Goal: Task Accomplishment & Management: Use online tool/utility

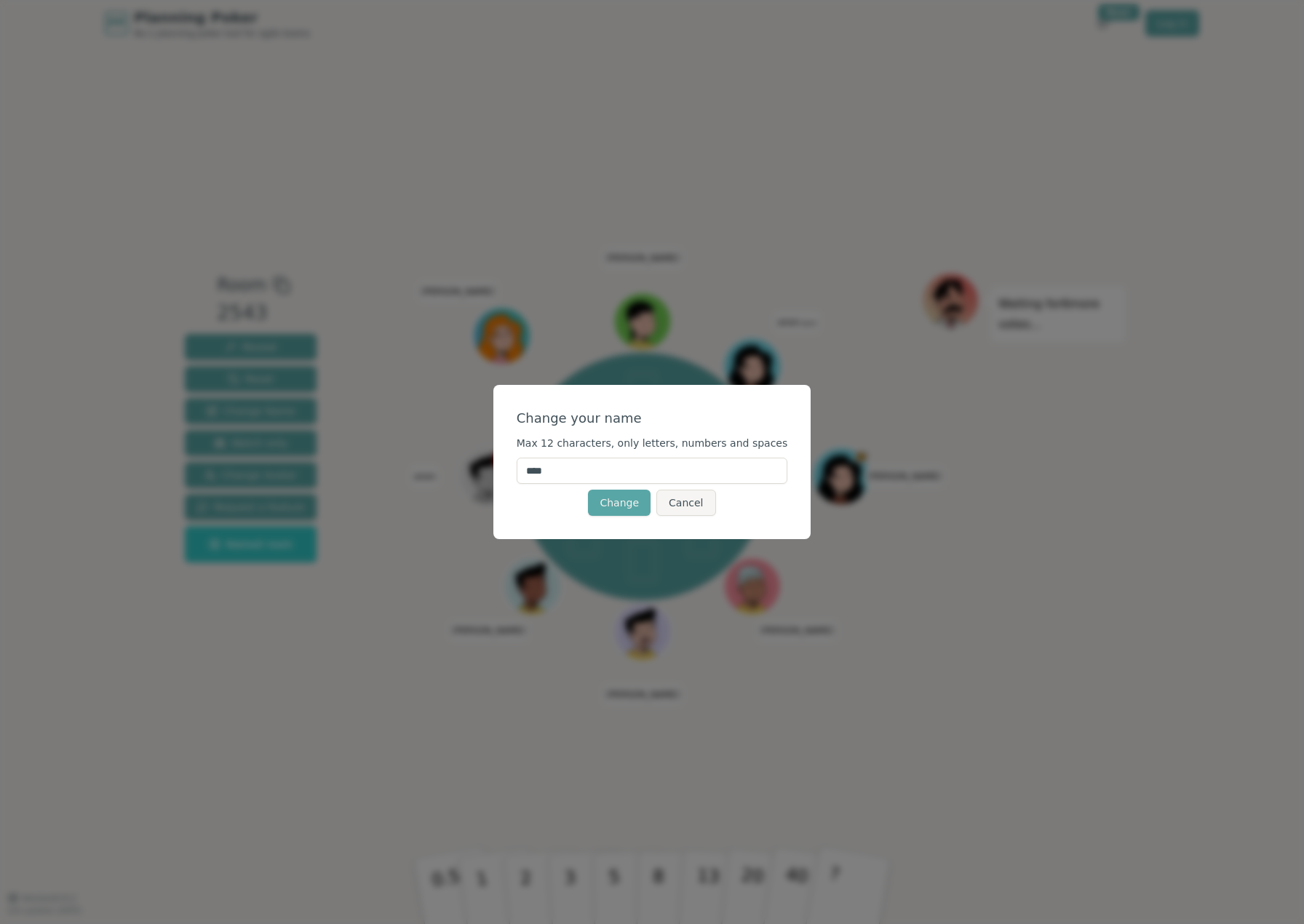
click at [583, 466] on input "****" at bounding box center [652, 470] width 272 height 26
drag, startPoint x: 583, startPoint y: 466, endPoint x: 484, endPoint y: 466, distance: 99.0
click at [484, 466] on div "Change your name Max 12 characters, only letters, numbers and spaces **** Chang…" at bounding box center [652, 462] width 1304 height 924
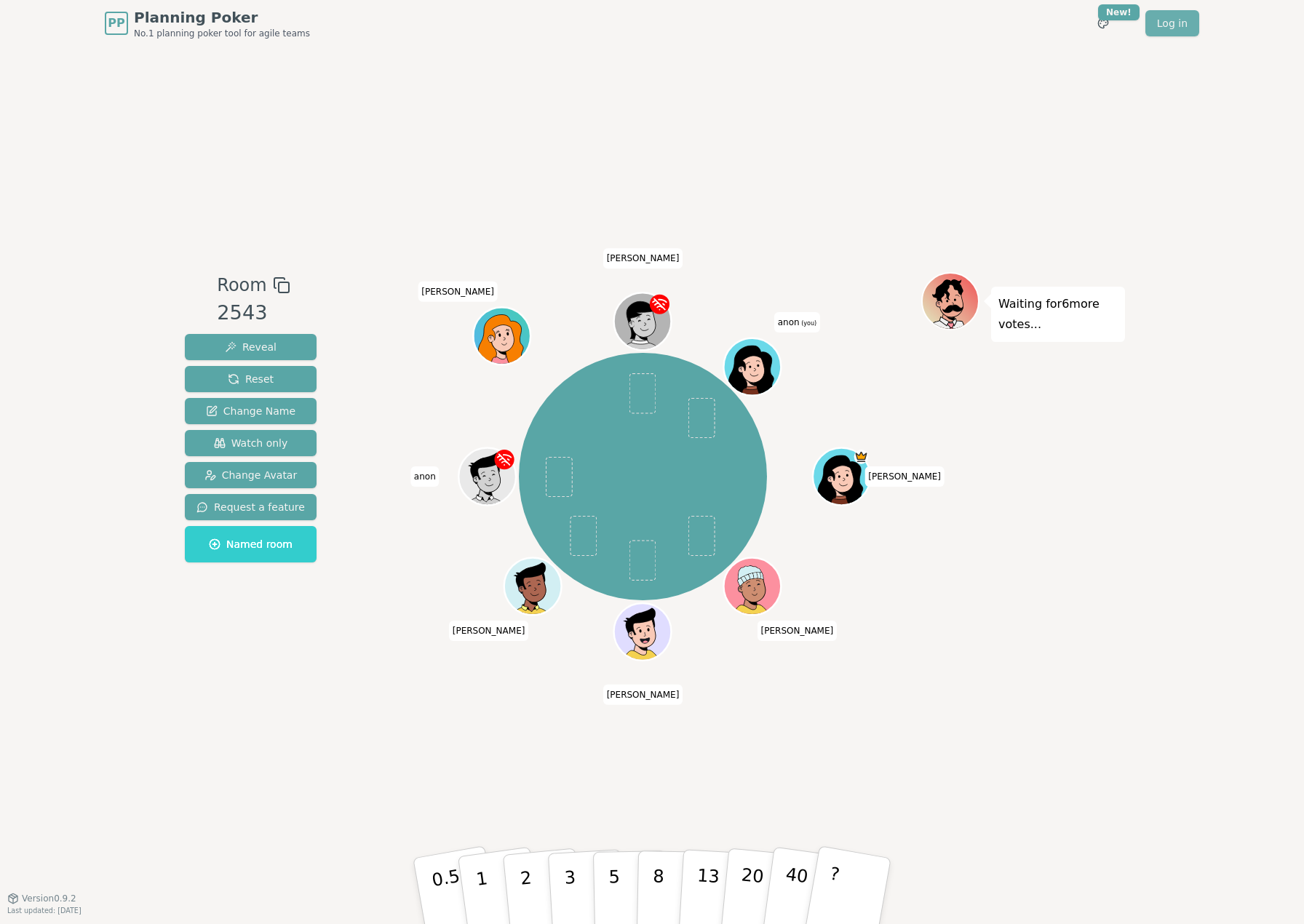
click at [1183, 19] on link "Log in" at bounding box center [1172, 23] width 54 height 26
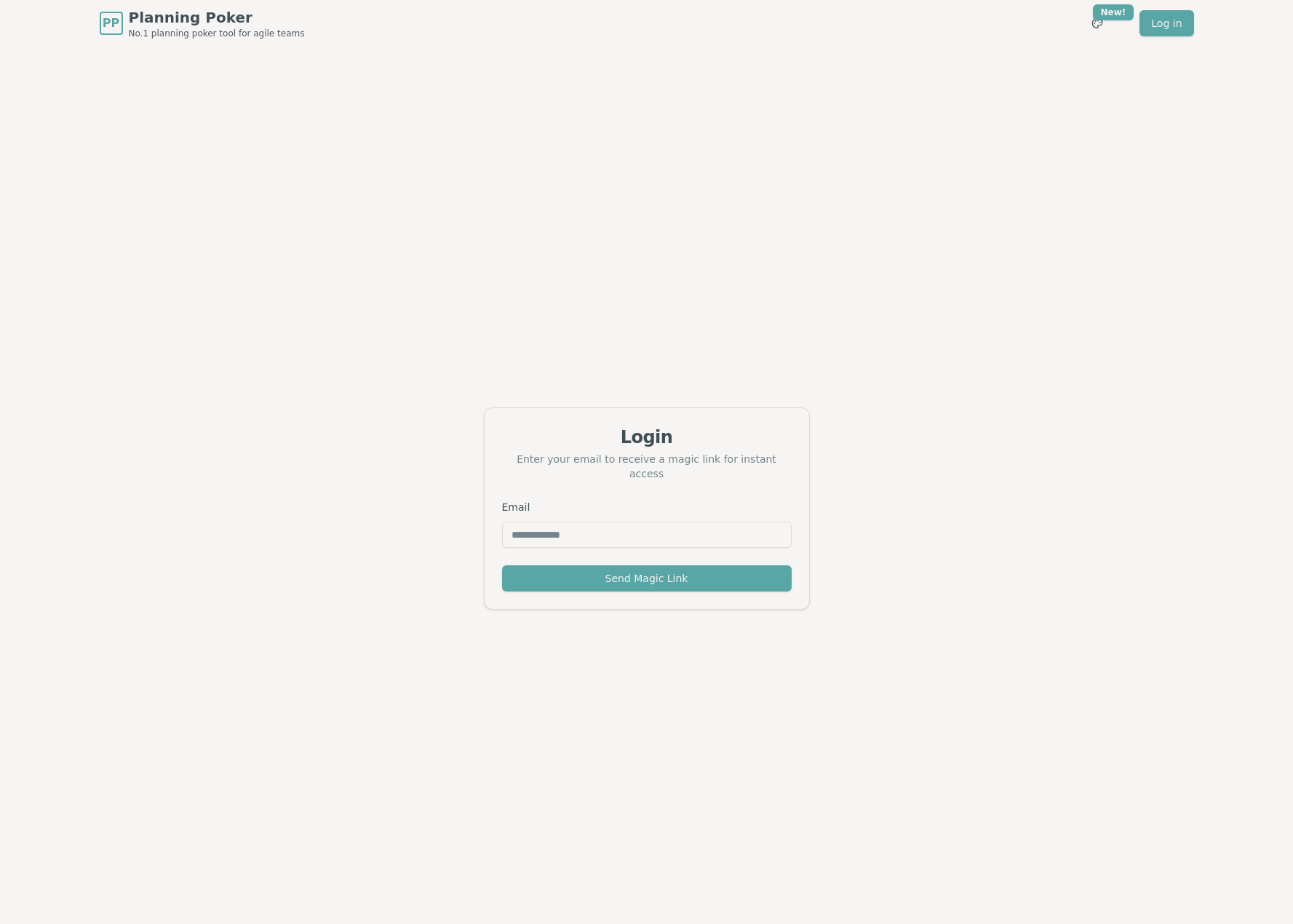
click at [633, 531] on input "Email" at bounding box center [646, 534] width 289 height 26
type input "**********"
click at [588, 579] on button "Send Magic Link" at bounding box center [646, 578] width 289 height 26
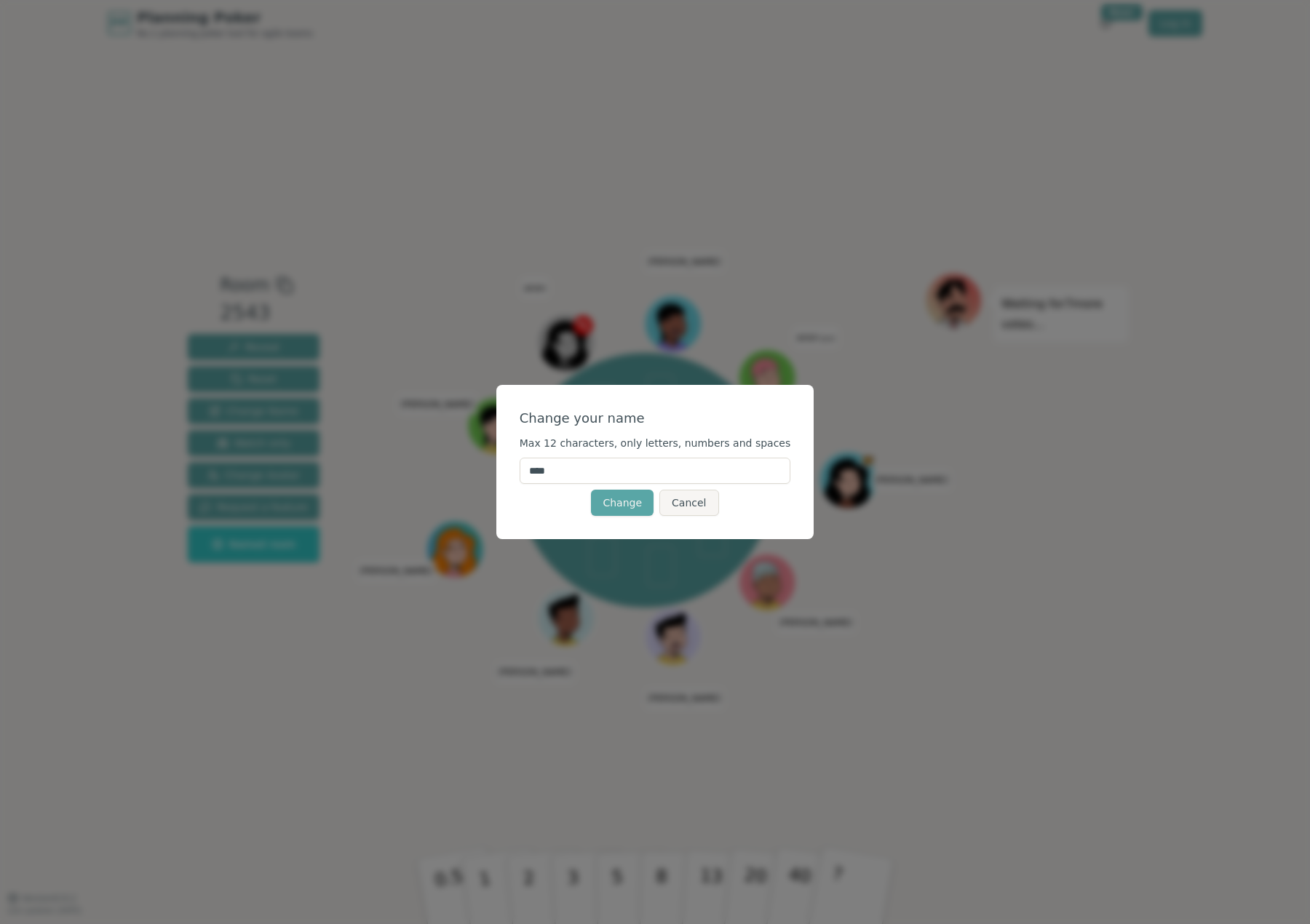
click at [570, 469] on input "****" at bounding box center [655, 470] width 272 height 26
type input "*"
type input "**"
click at [620, 504] on button "Change" at bounding box center [622, 503] width 63 height 26
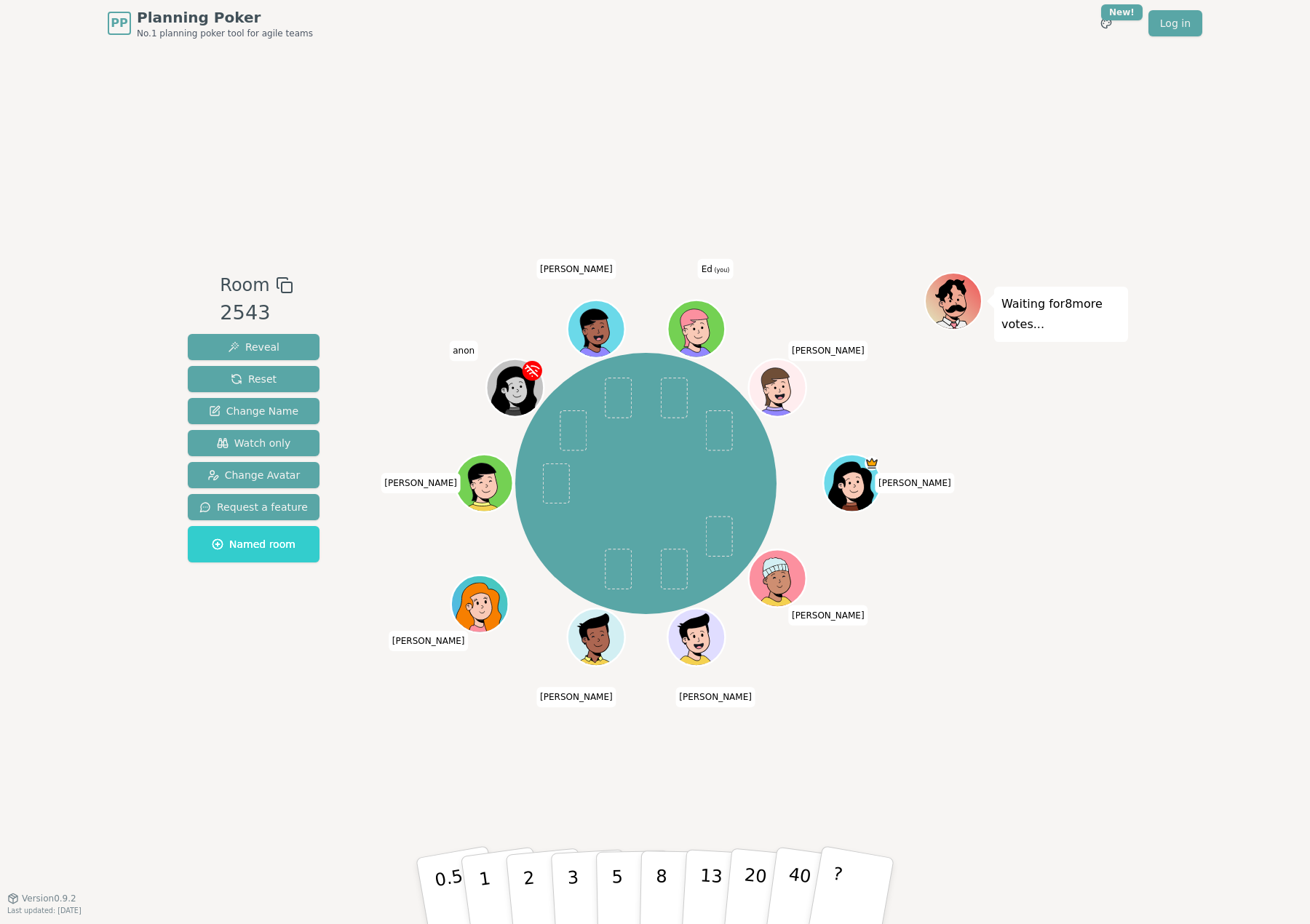
click at [327, 658] on div "Room 2543 Reveal Reset Change Name Watch only Change Avatar Request a feature N…" at bounding box center [655, 472] width 946 height 400
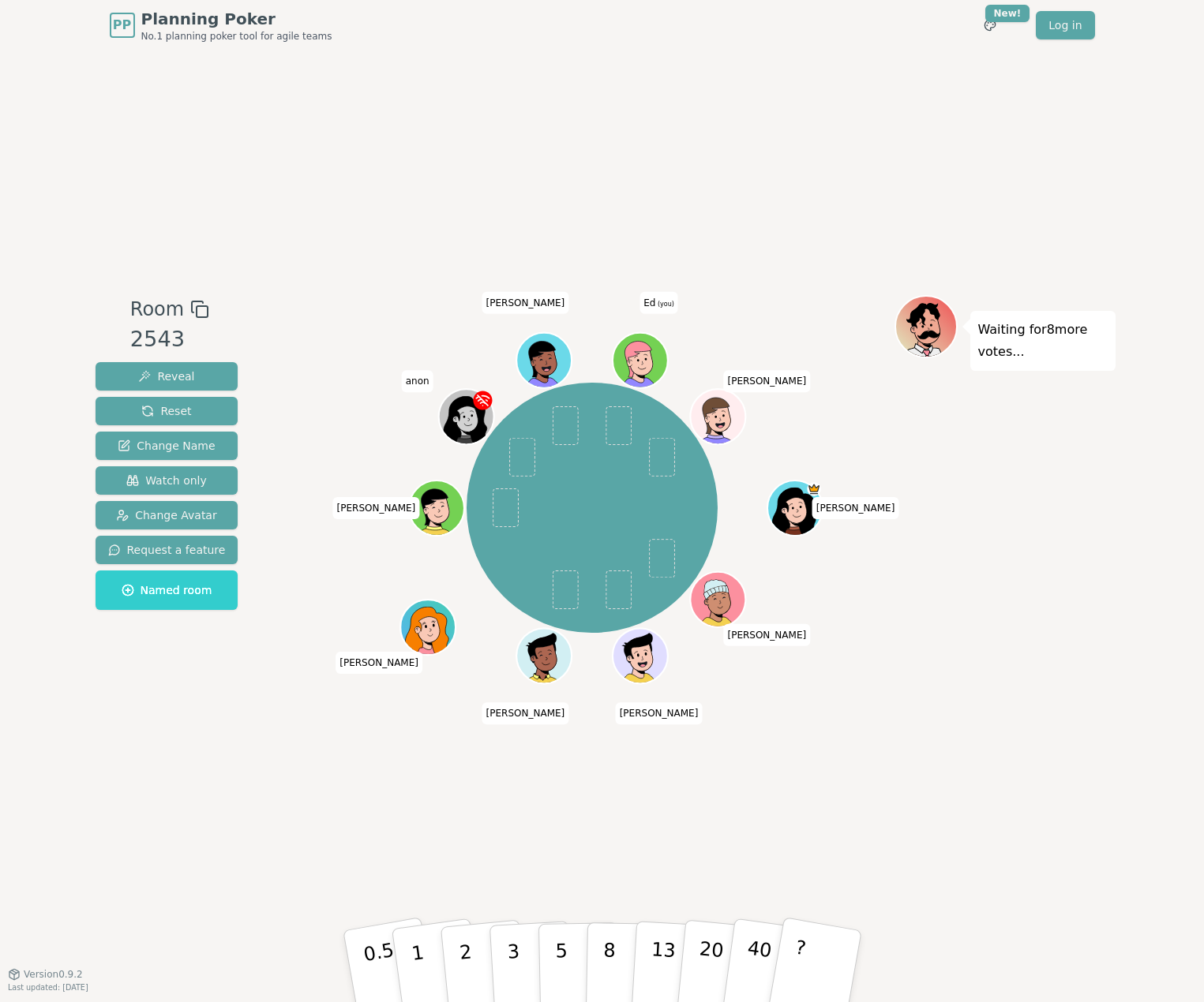
click at [64, 736] on div "PP Planning Poker No.1 planning poker tool for agile teams Toggle theme New! Lo…" at bounding box center [602, 501] width 1204 height 1002
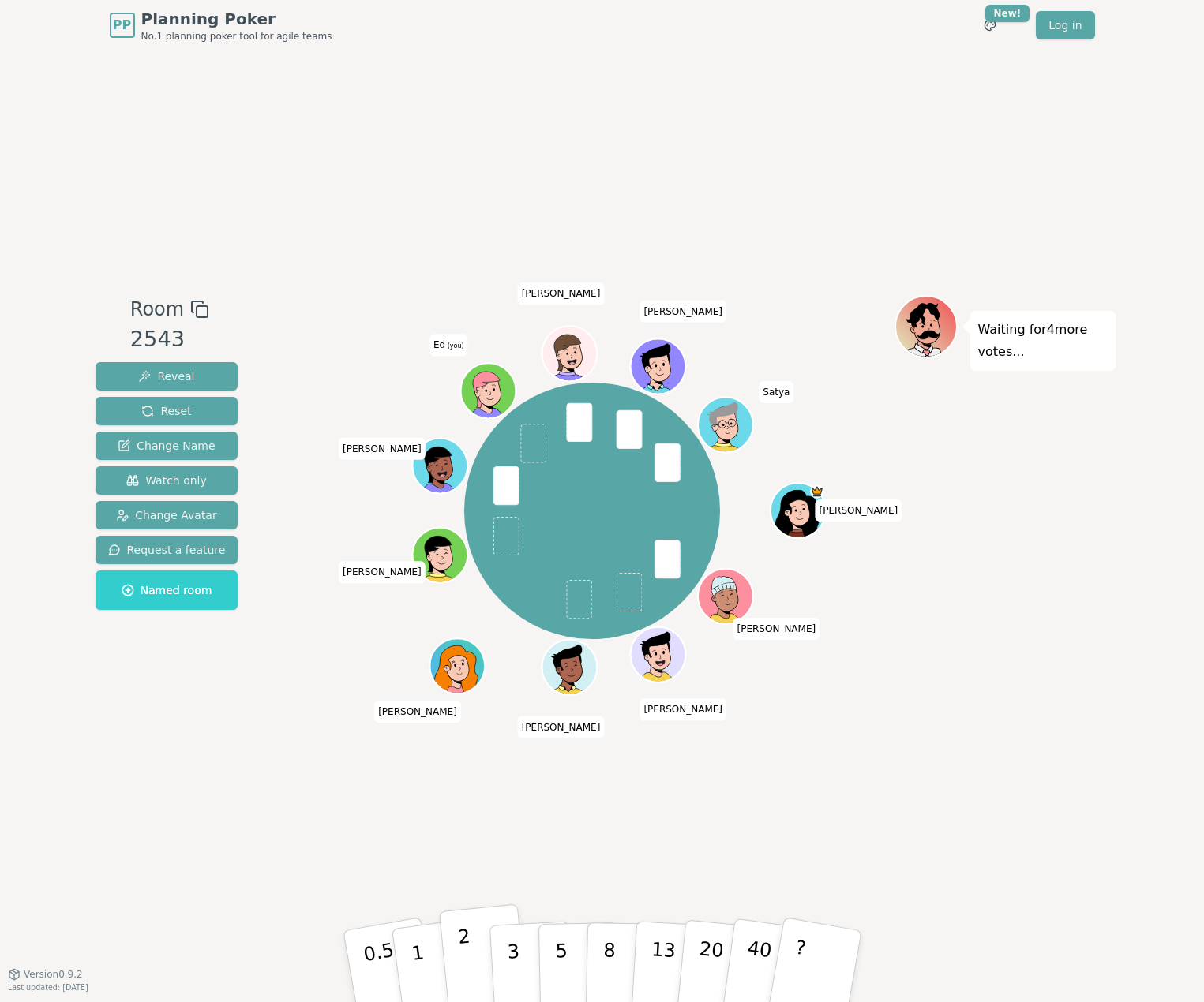
click at [486, 932] on button "2" at bounding box center [483, 967] width 90 height 126
click at [514, 948] on p "3" at bounding box center [514, 967] width 18 height 86
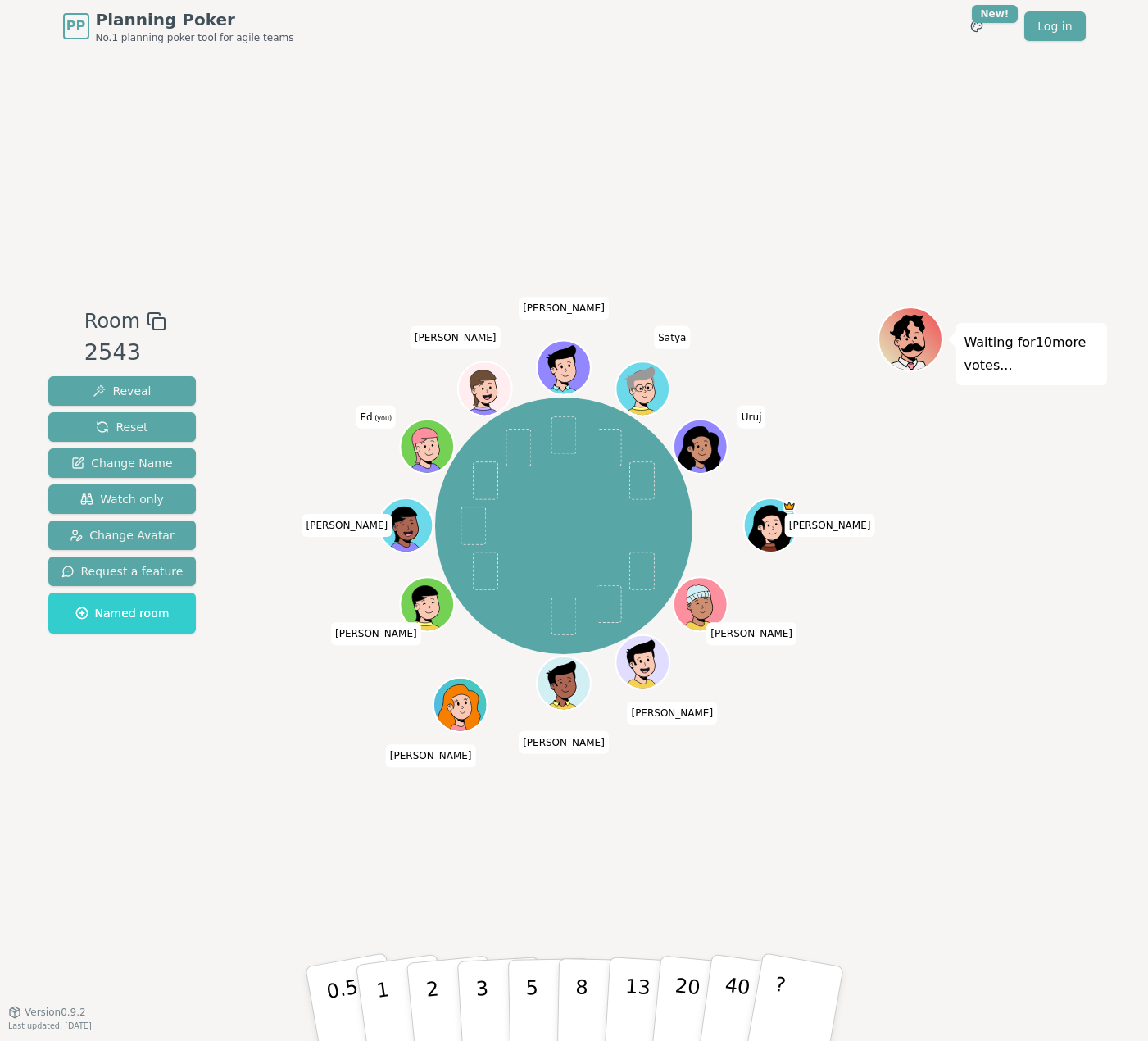
click at [1091, 954] on div "Room 2543 Reveal Reset Change Name Watch only Change Avatar Request a feature N…" at bounding box center [574, 532] width 1066 height 960
click at [476, 992] on p "3" at bounding box center [483, 1004] width 18 height 89
click at [431, 456] on icon at bounding box center [430, 455] width 27 height 9
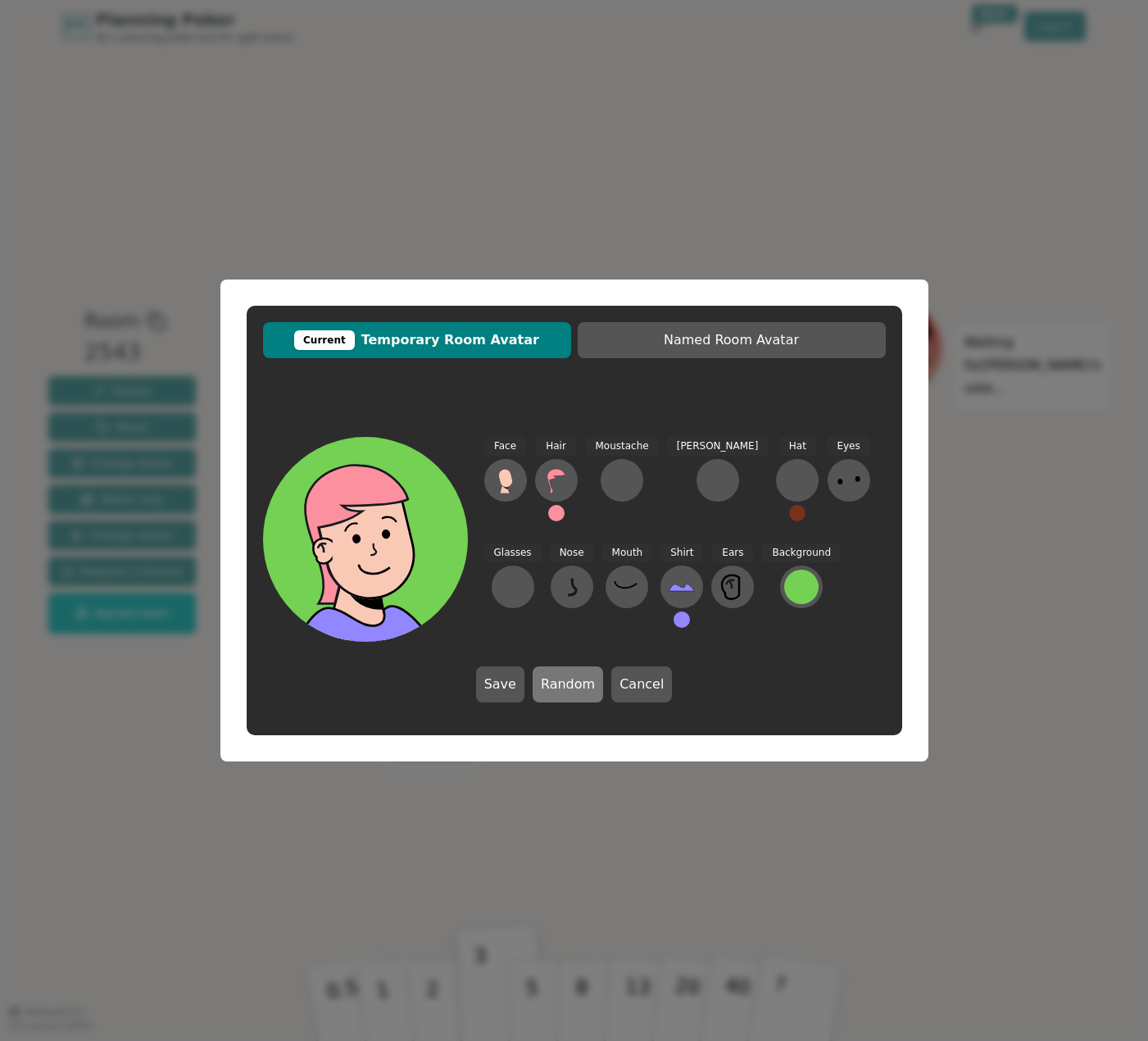
click at [583, 689] on button "Random" at bounding box center [568, 684] width 71 height 36
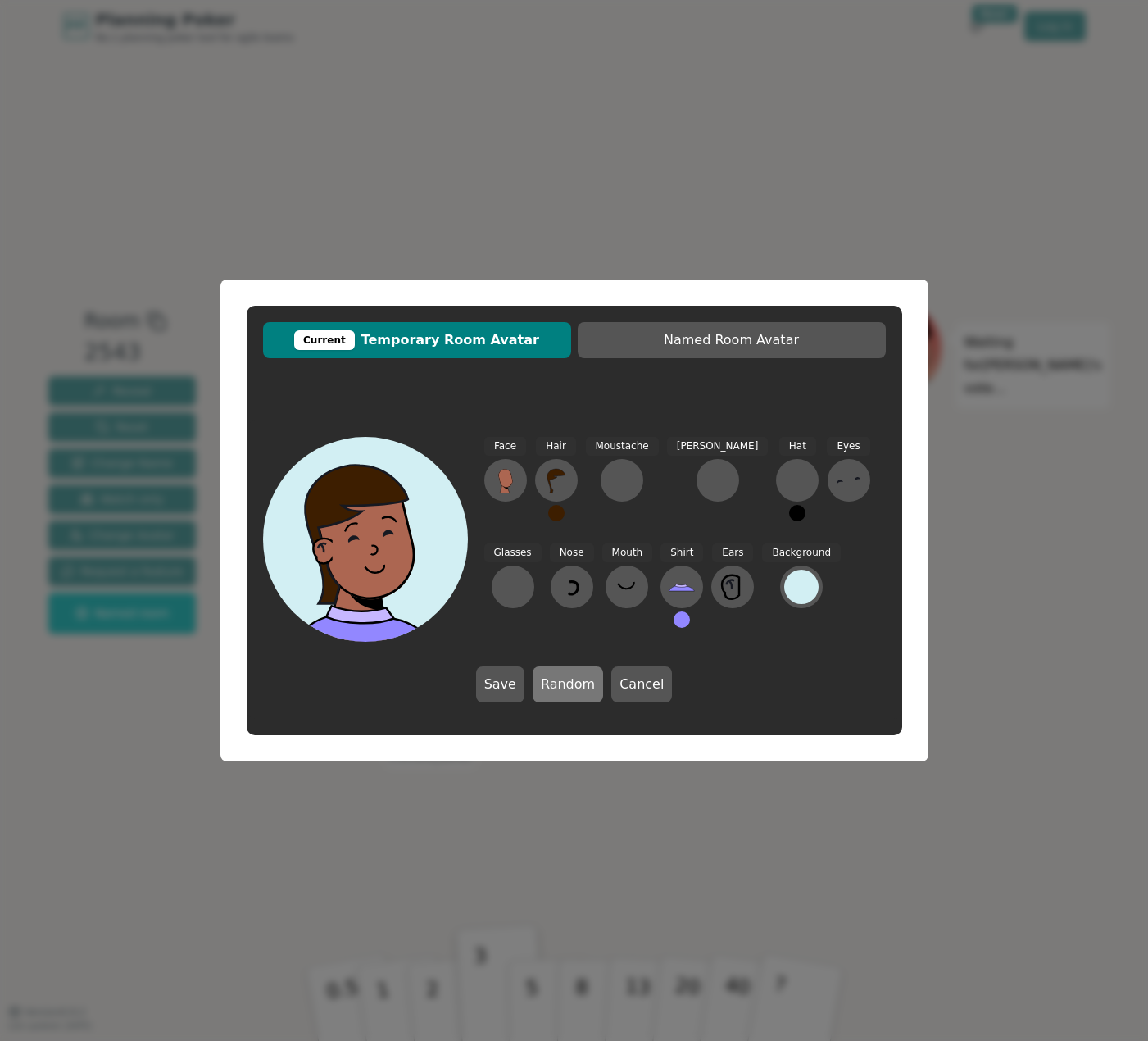
click at [583, 689] on button "Random" at bounding box center [568, 684] width 71 height 36
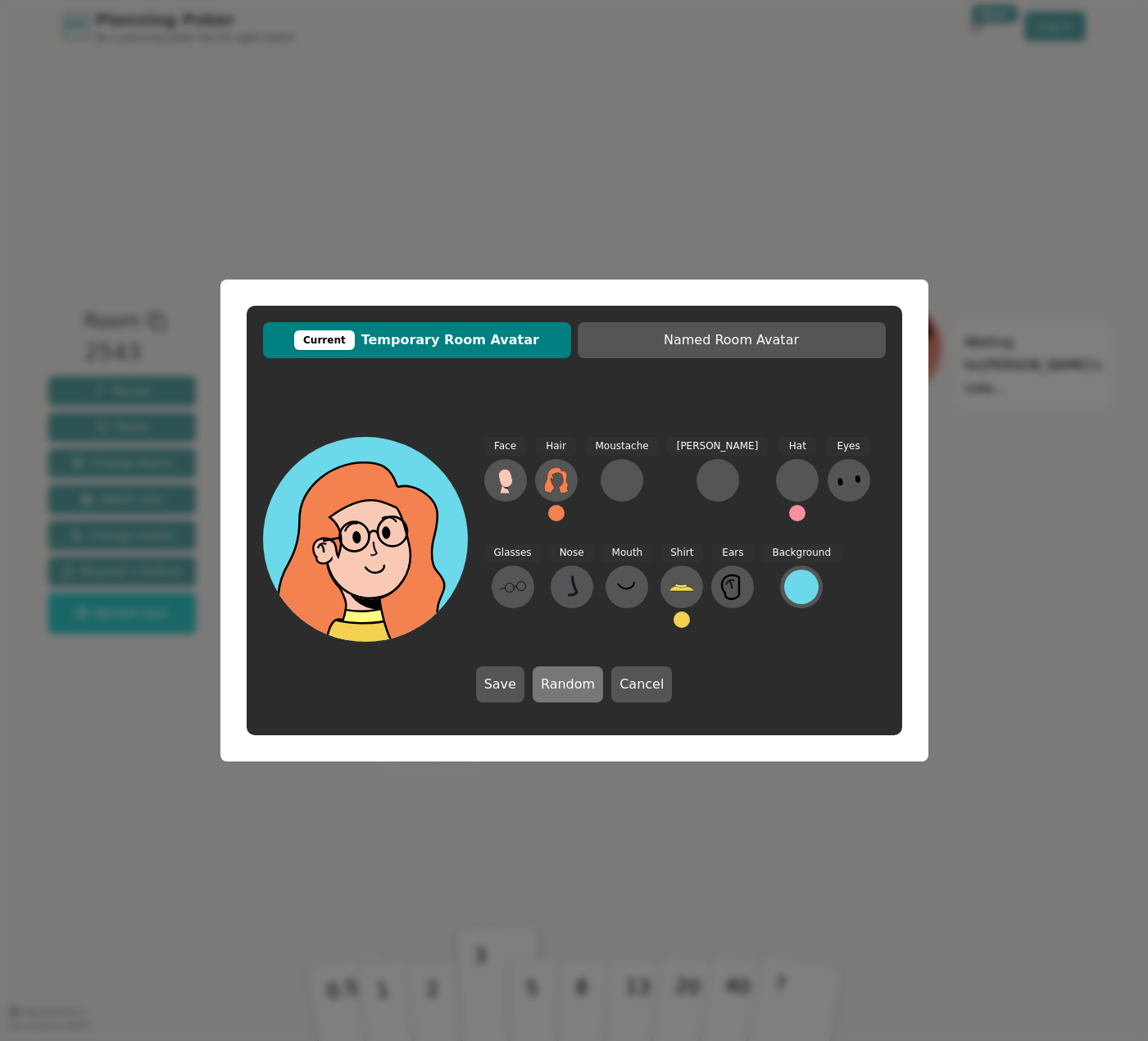
click at [583, 689] on button "Random" at bounding box center [568, 684] width 71 height 36
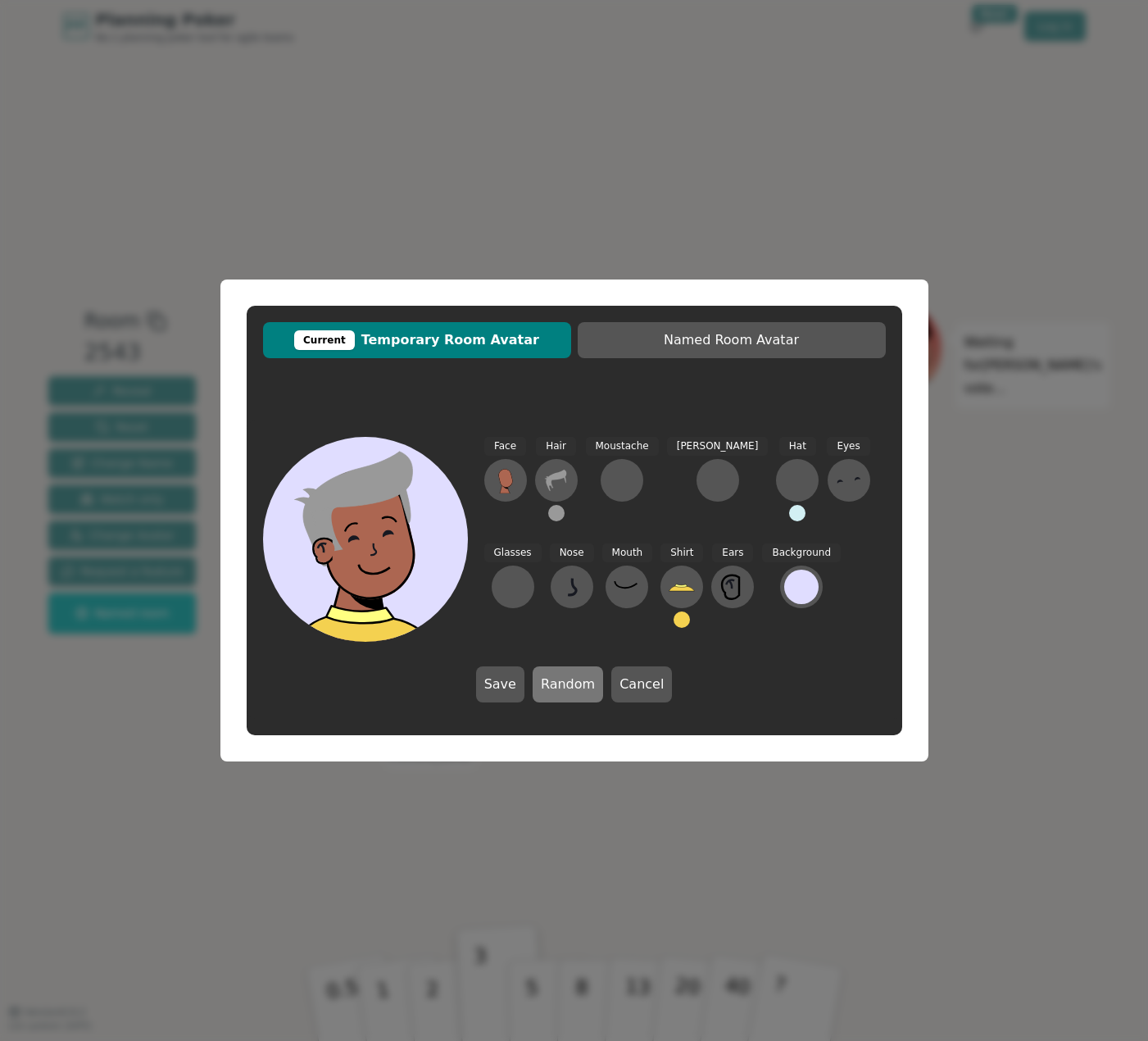
click at [583, 689] on button "Random" at bounding box center [568, 684] width 71 height 36
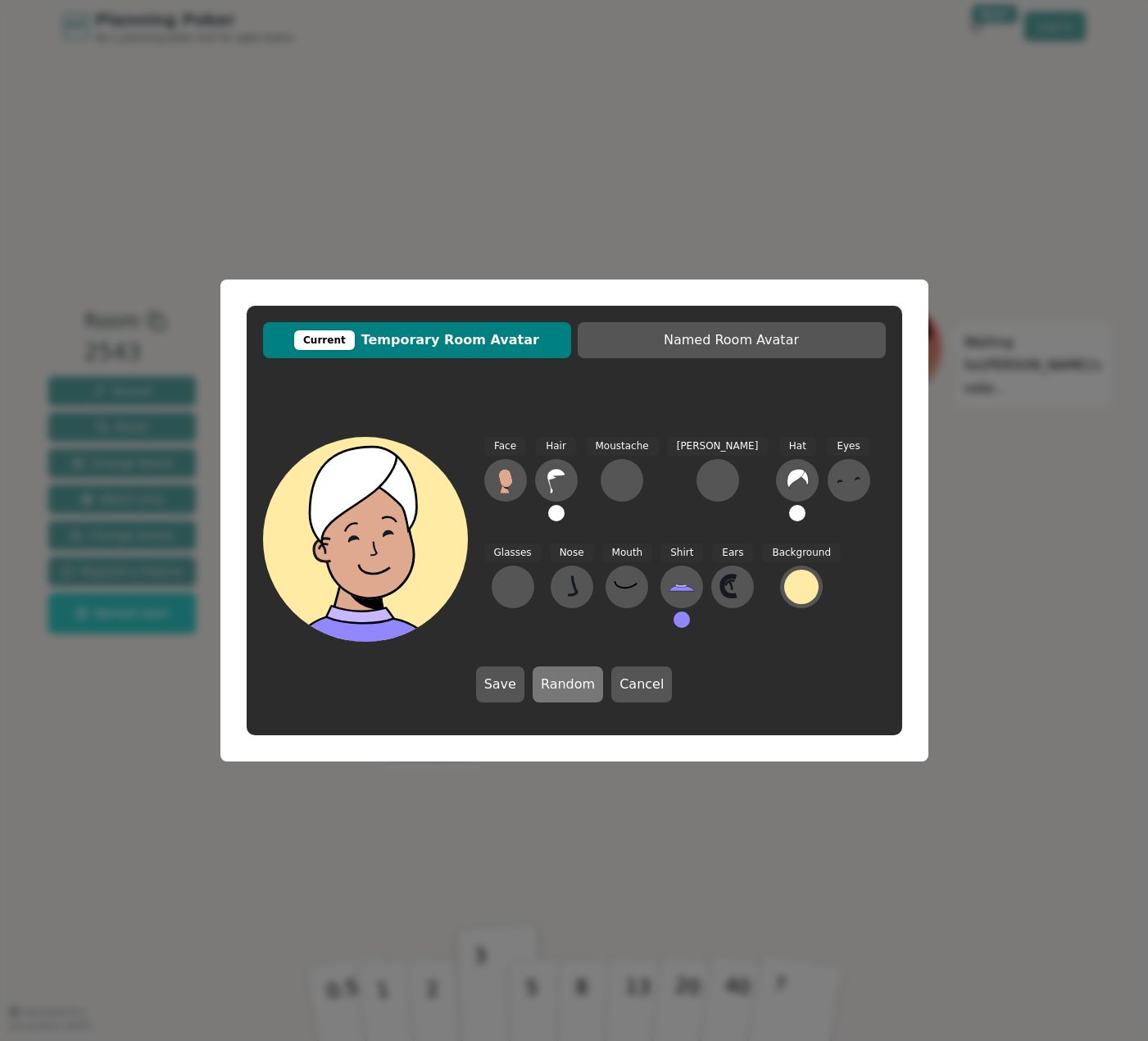
click at [583, 689] on button "Random" at bounding box center [568, 684] width 71 height 36
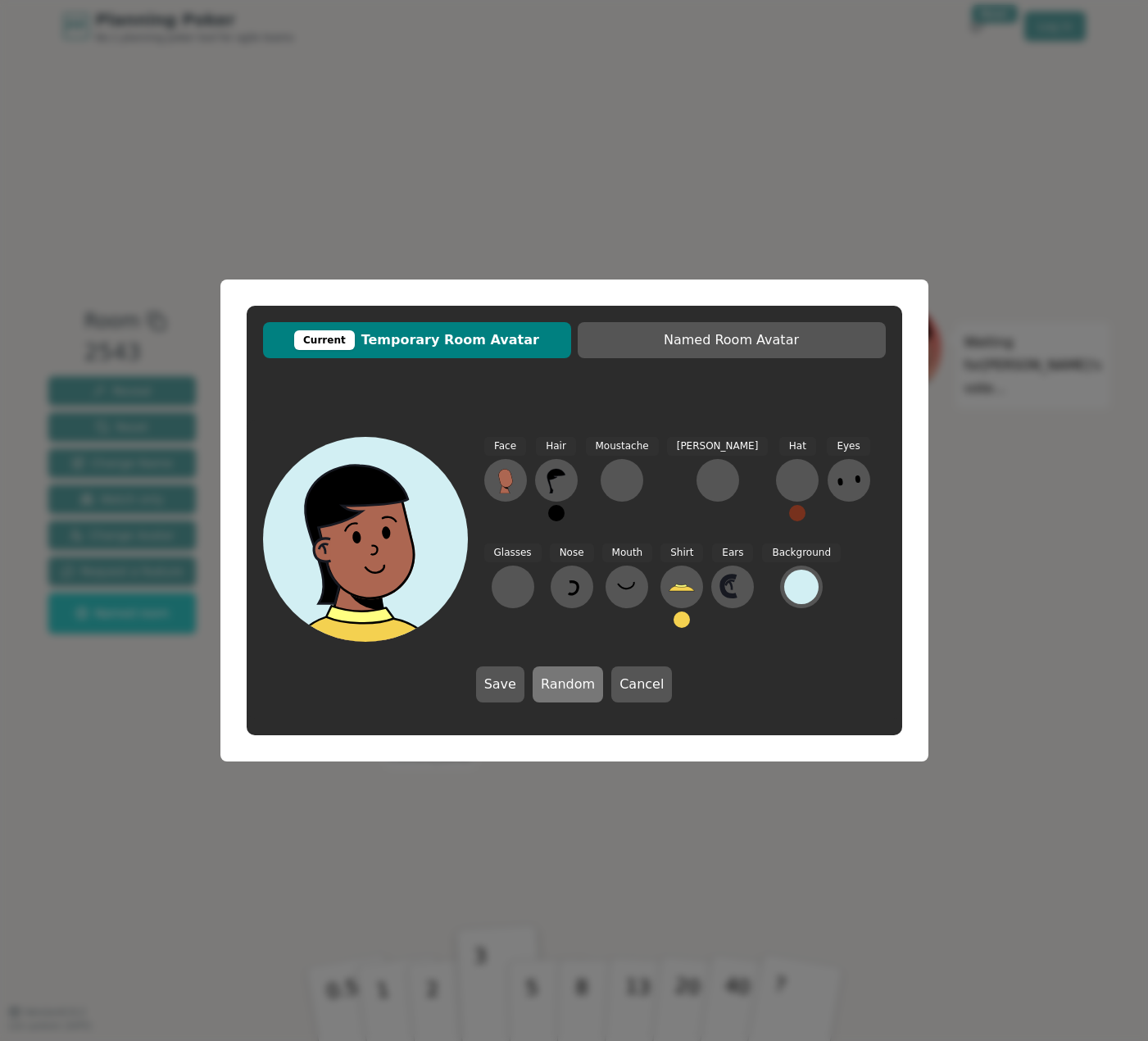
click at [583, 689] on button "Random" at bounding box center [568, 684] width 71 height 36
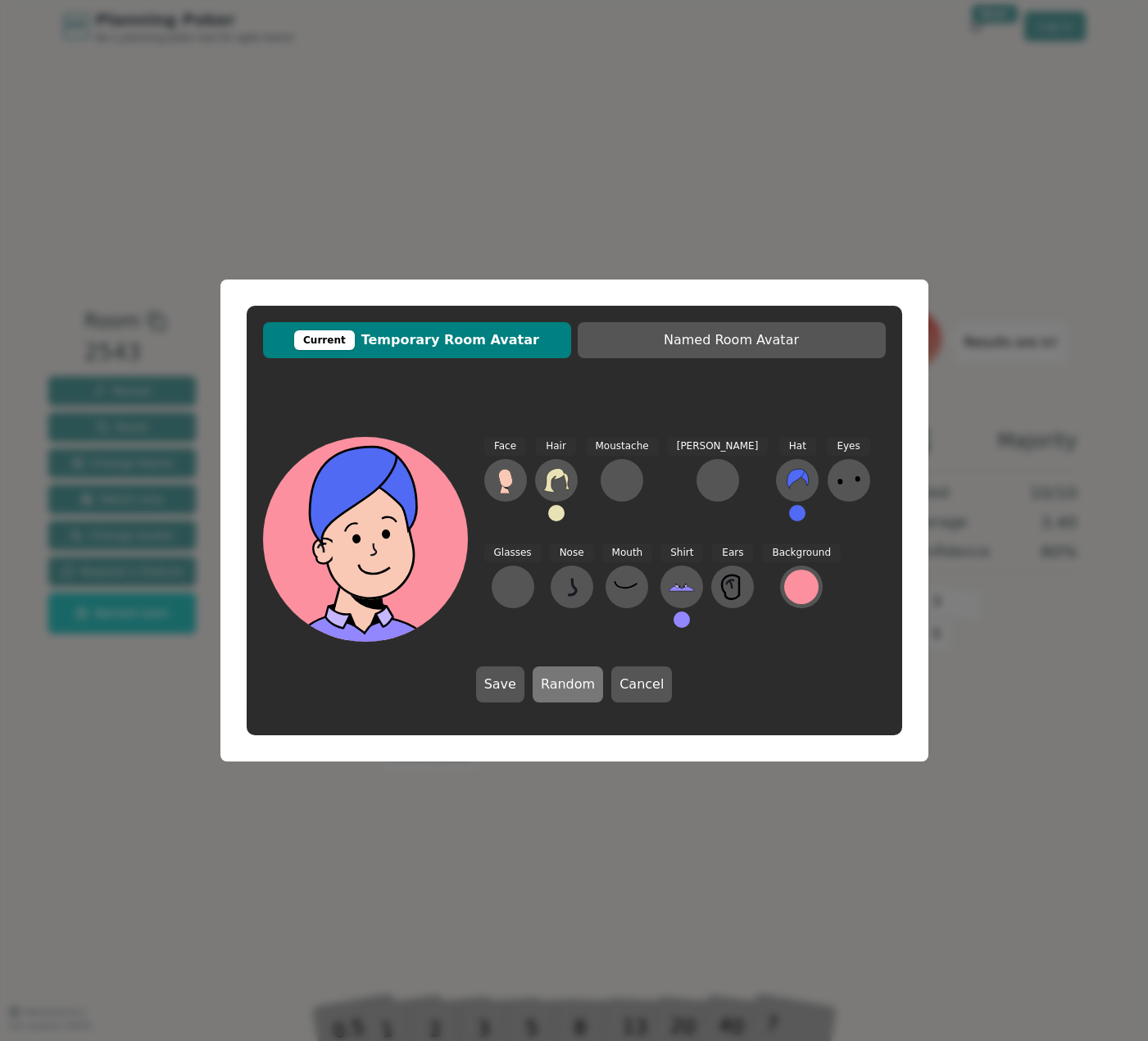
click at [583, 689] on button "Random" at bounding box center [568, 684] width 71 height 36
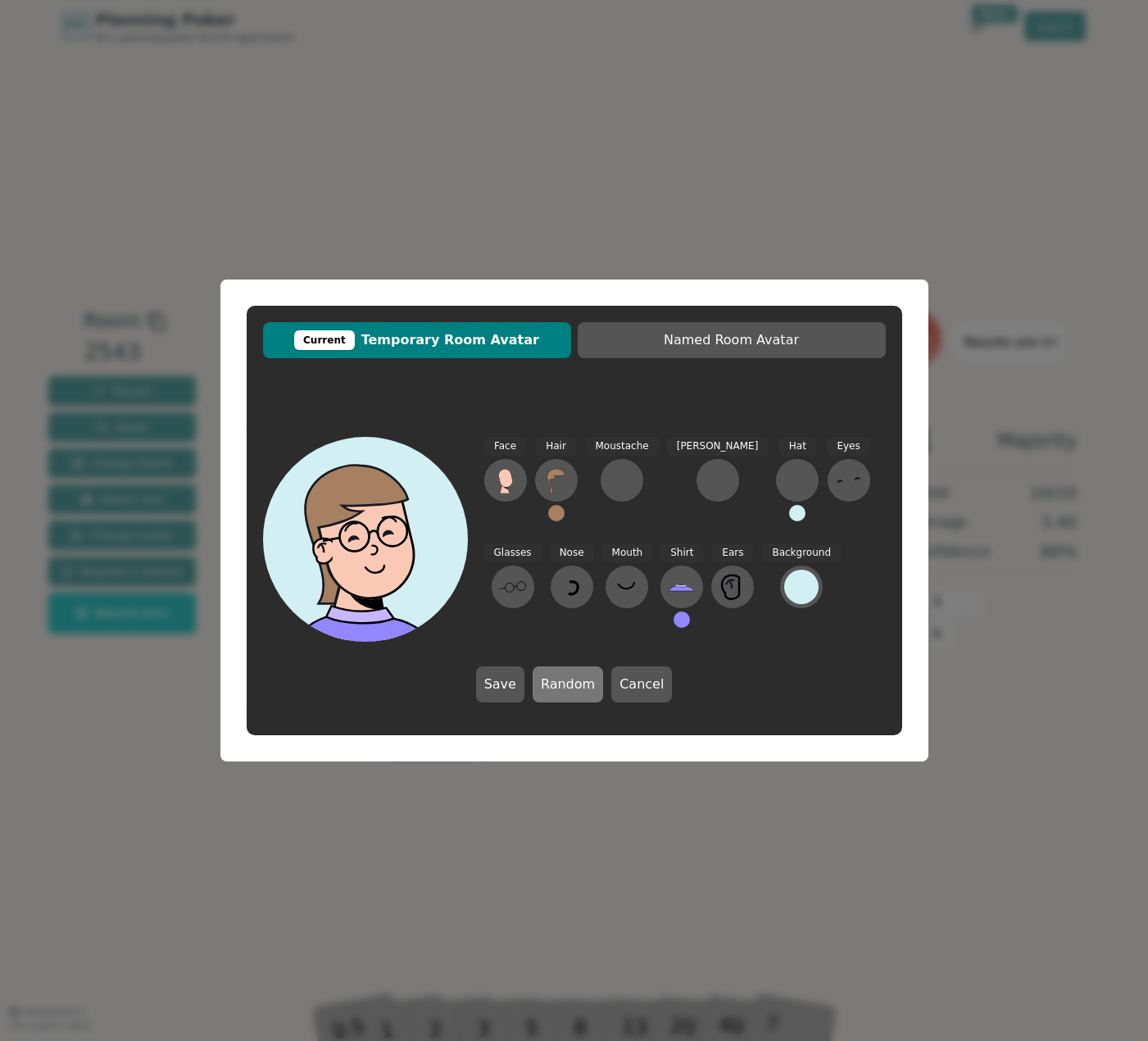
click at [583, 689] on button "Random" at bounding box center [568, 684] width 71 height 36
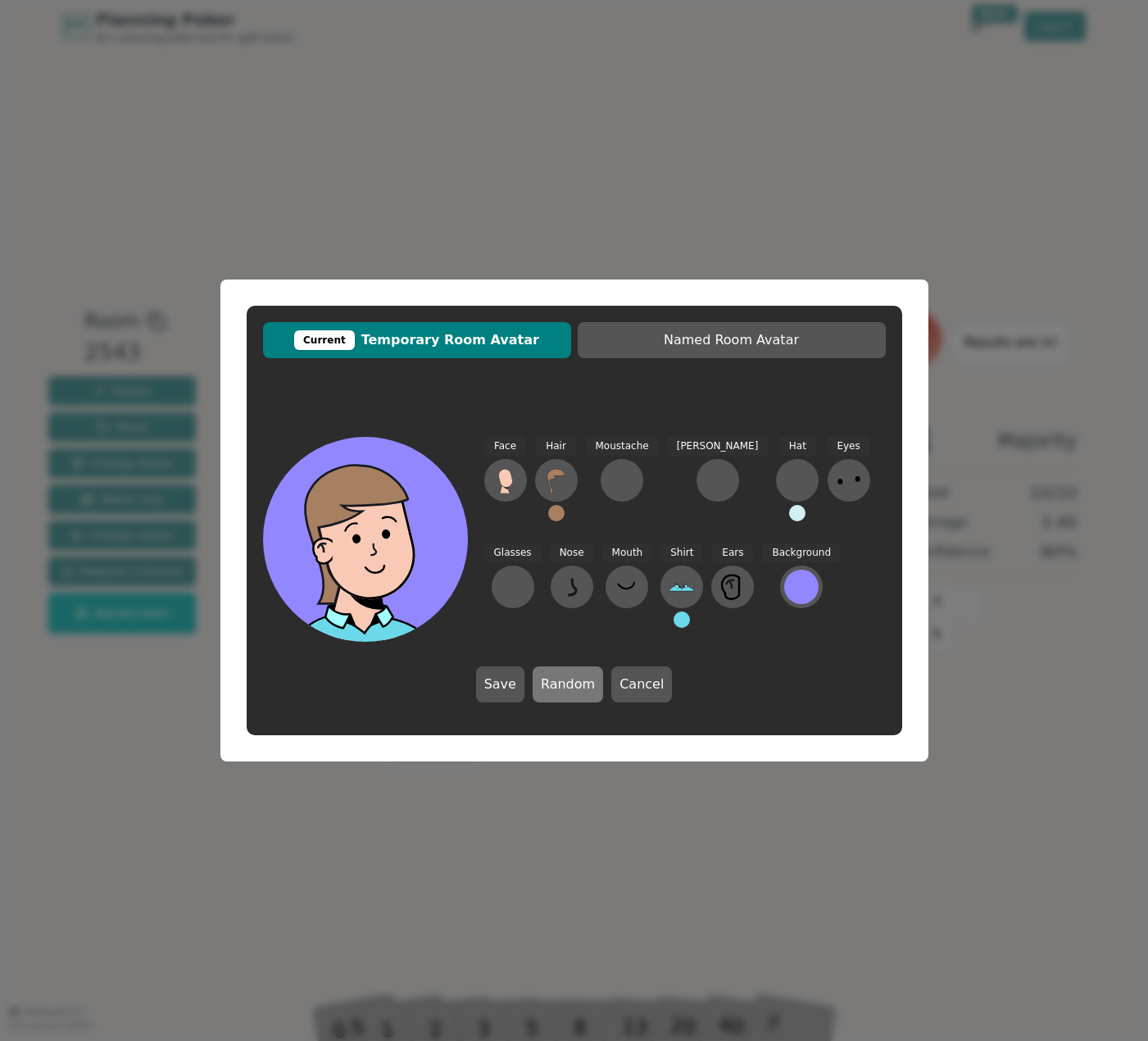
click at [583, 689] on button "Random" at bounding box center [568, 684] width 71 height 36
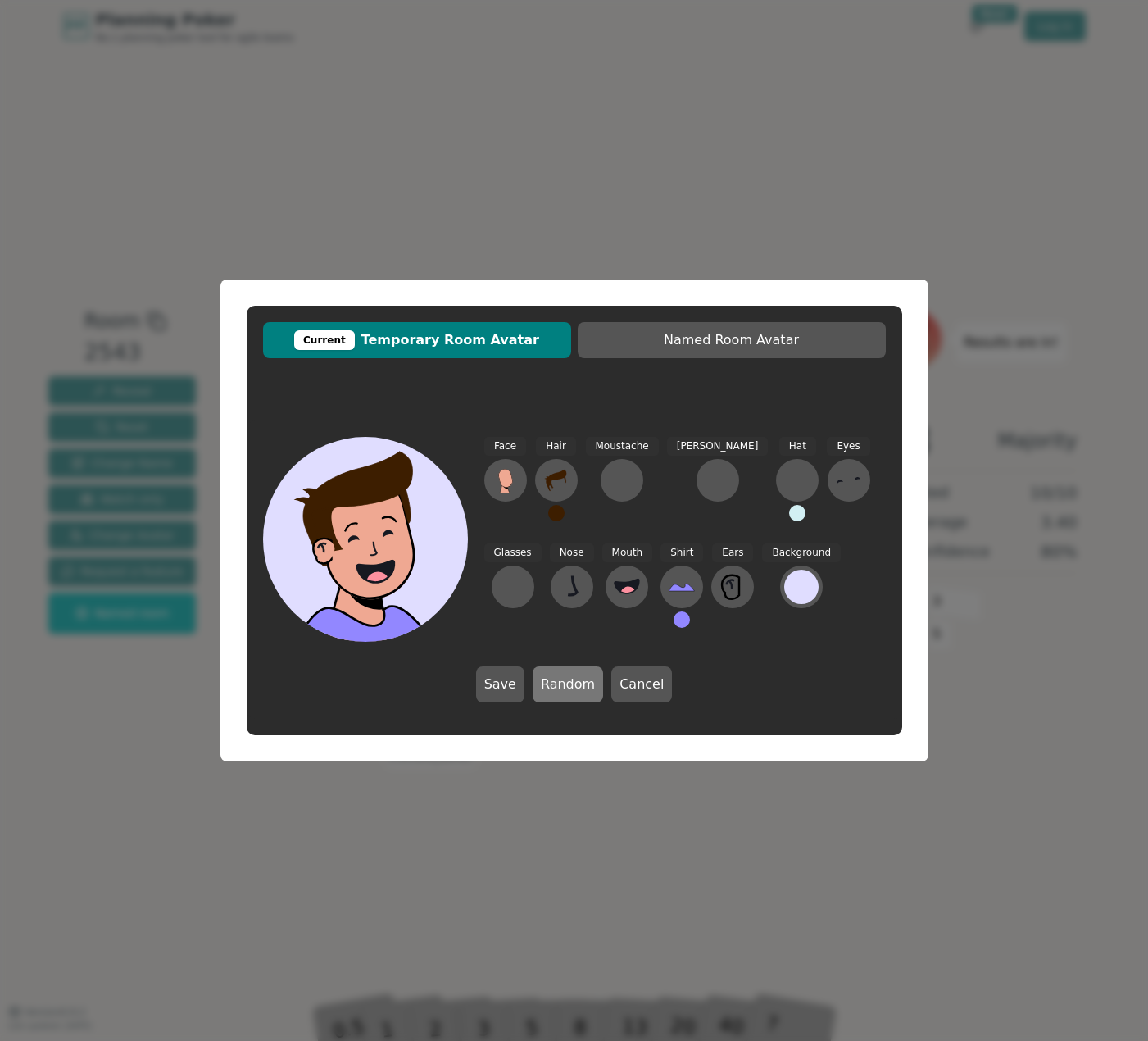
click at [583, 689] on button "Random" at bounding box center [568, 684] width 71 height 36
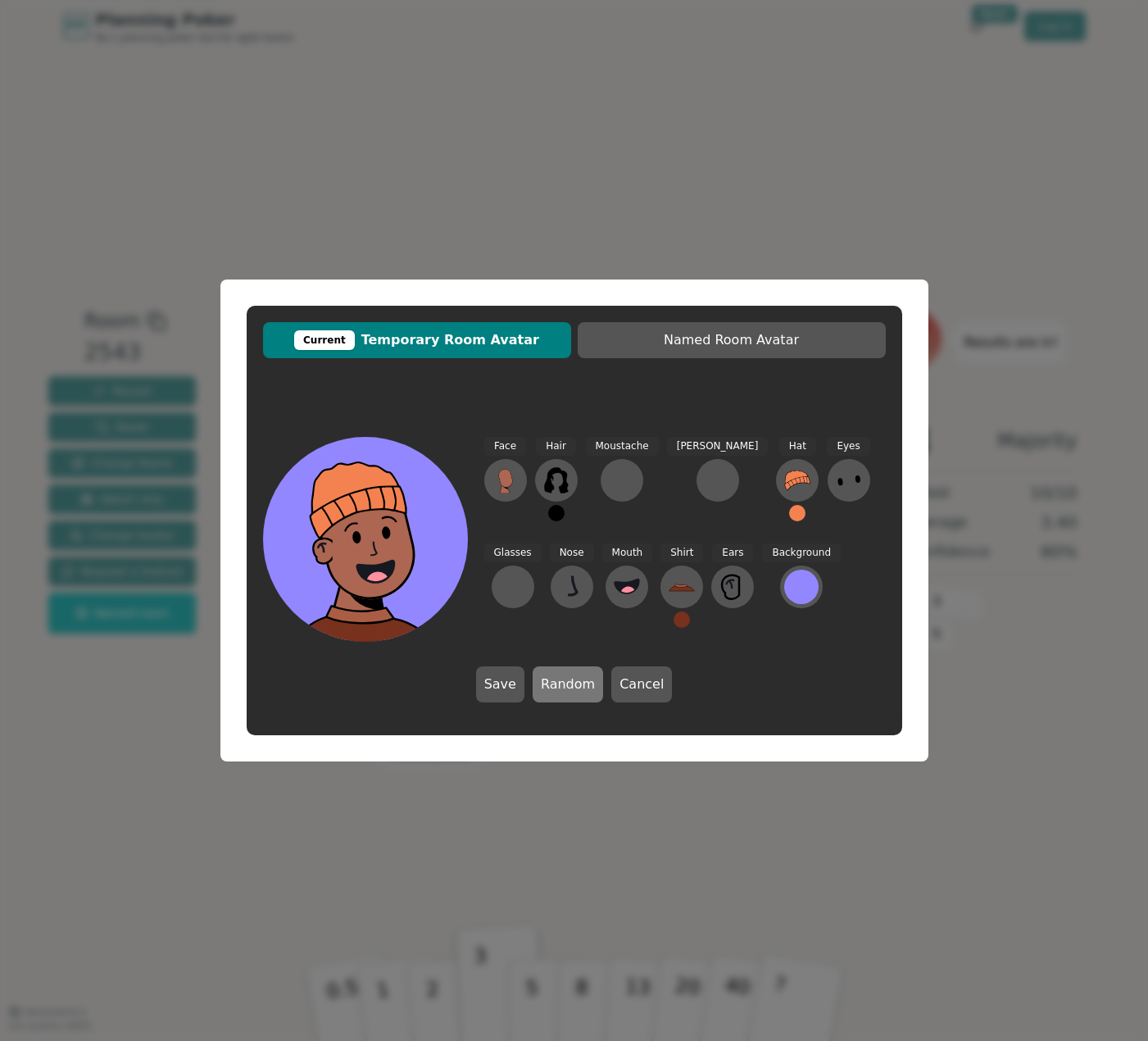
click at [583, 690] on button "Random" at bounding box center [568, 684] width 71 height 36
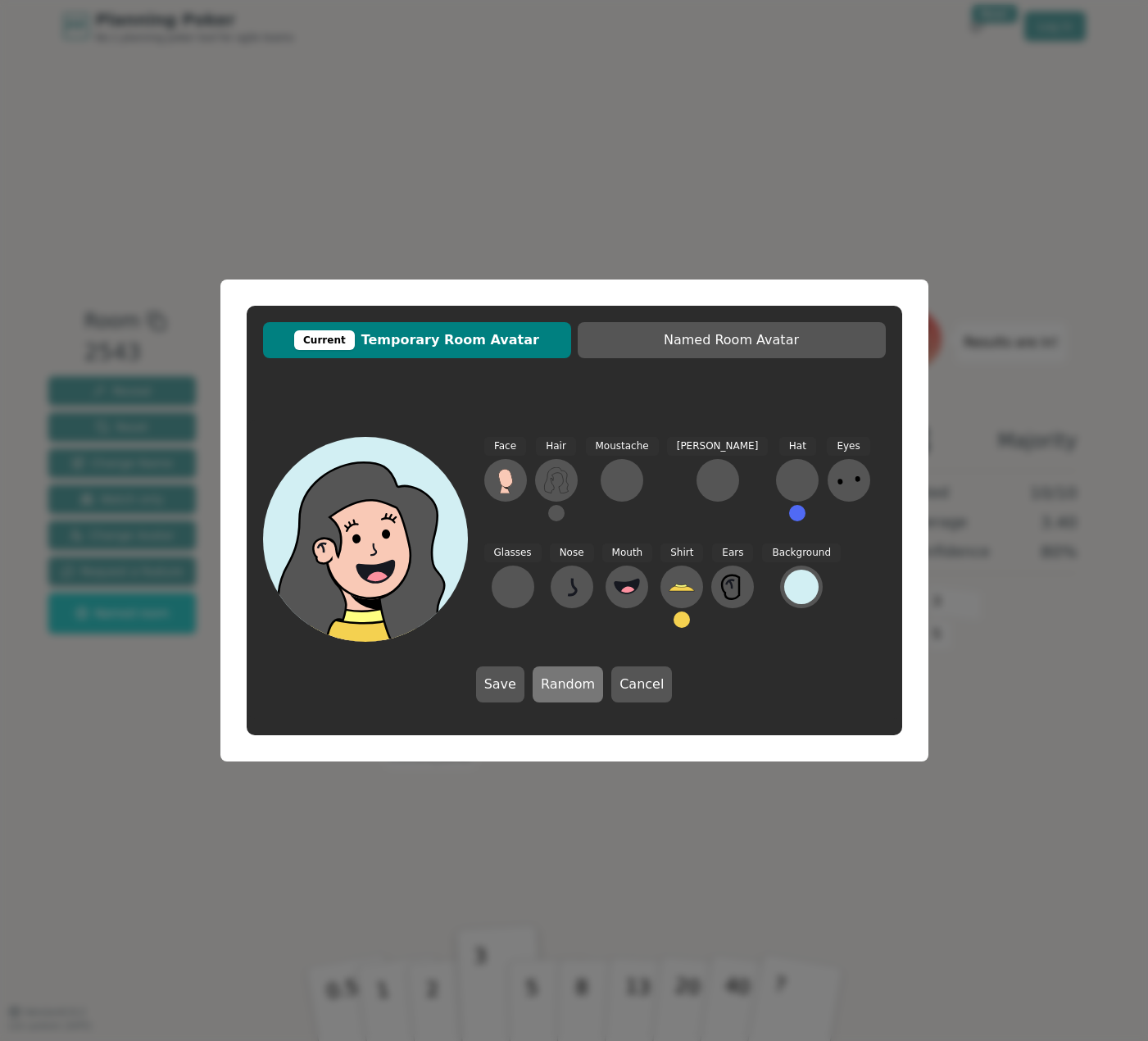
click at [583, 690] on button "Random" at bounding box center [568, 684] width 71 height 36
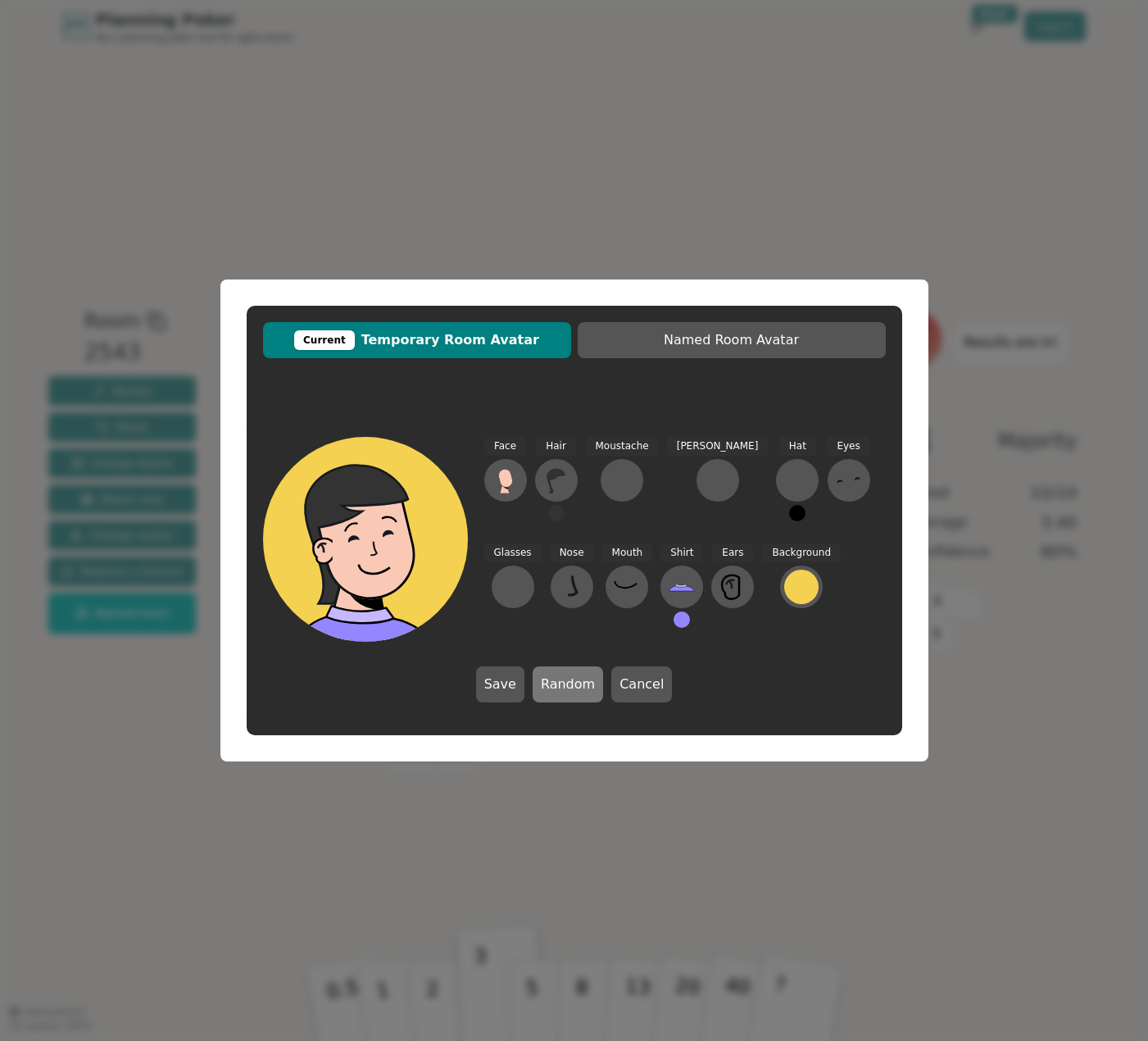
click at [583, 690] on button "Random" at bounding box center [568, 684] width 71 height 36
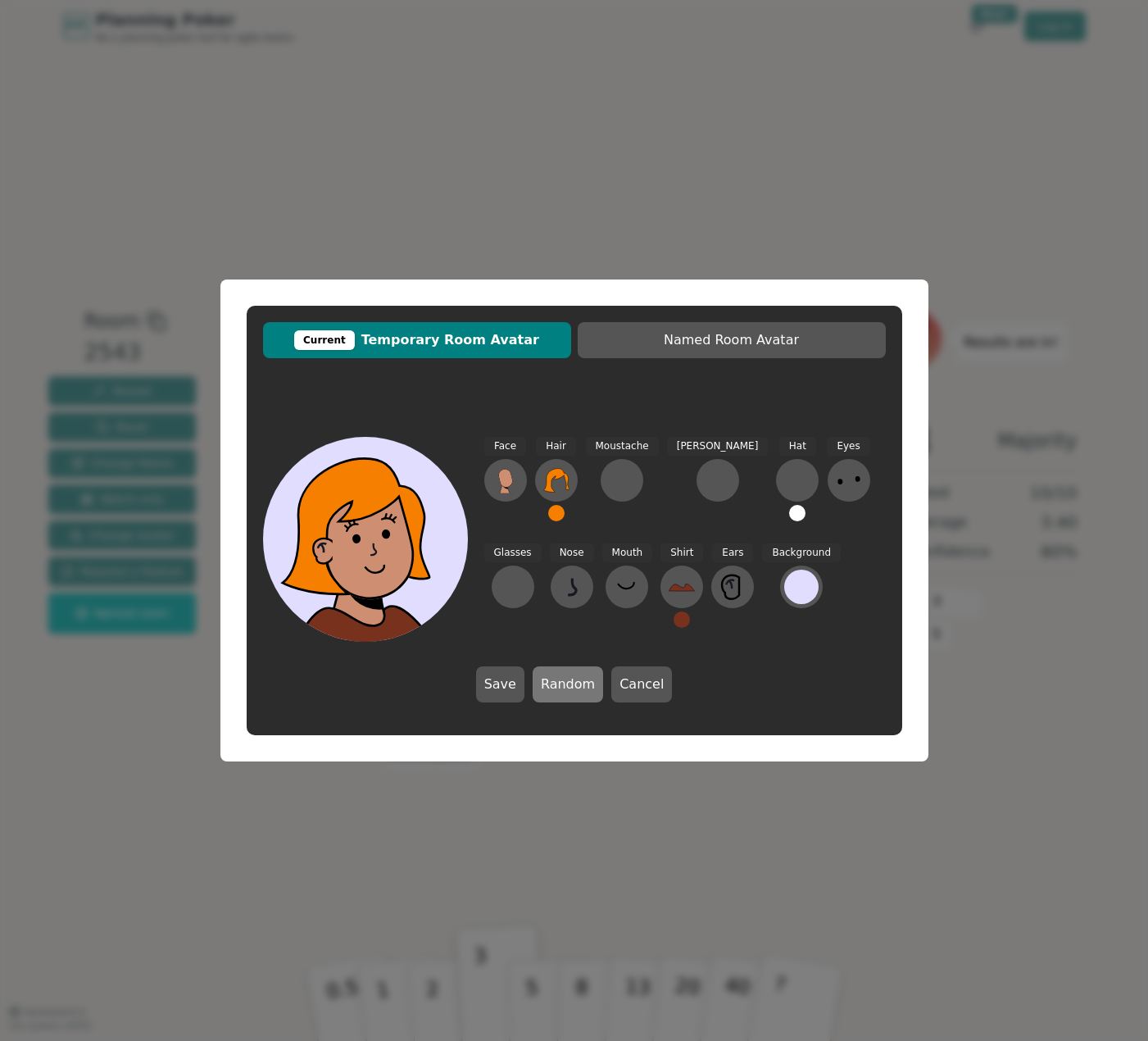
click at [583, 690] on button "Random" at bounding box center [568, 684] width 71 height 36
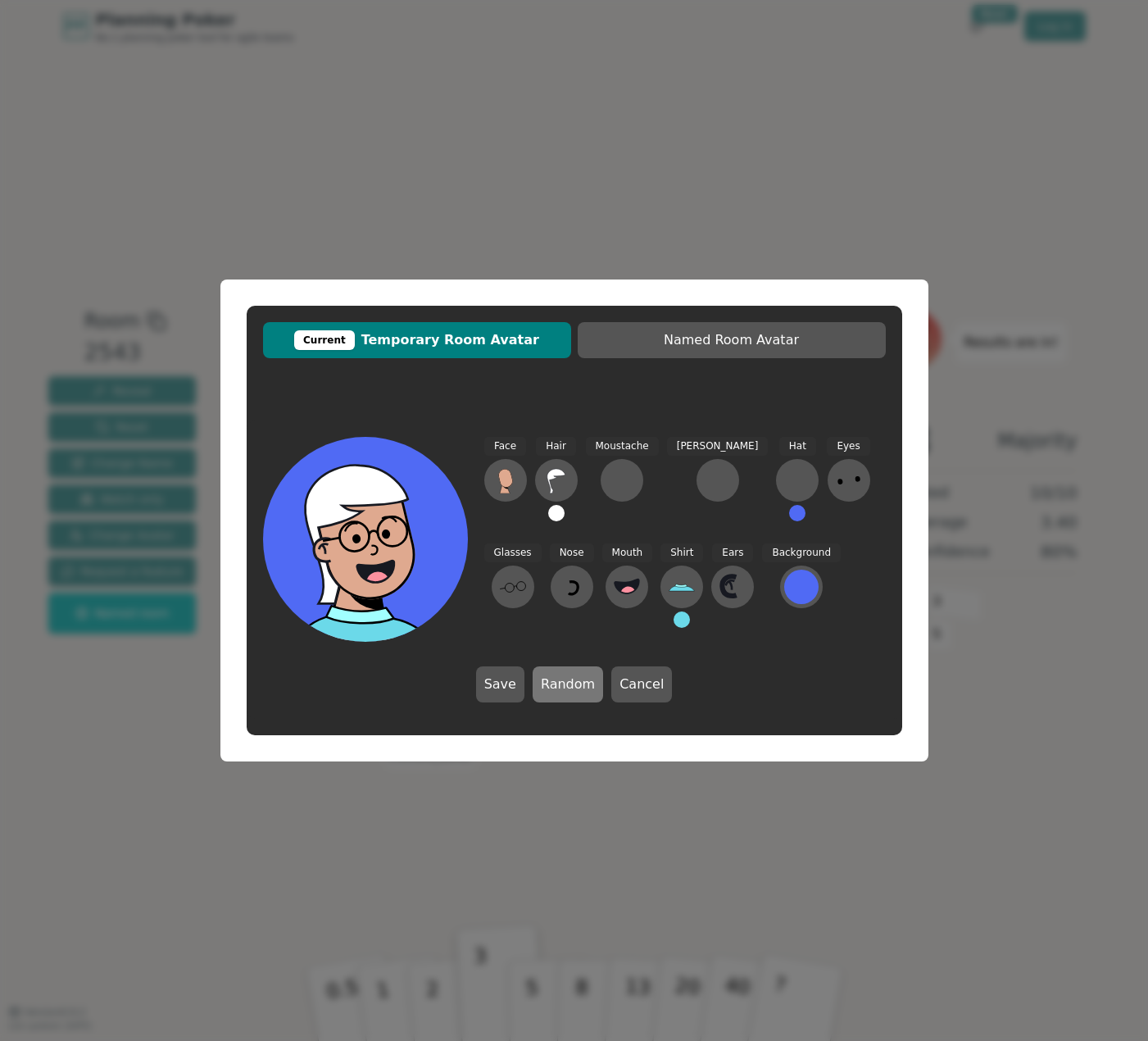
click at [583, 690] on button "Random" at bounding box center [568, 684] width 71 height 36
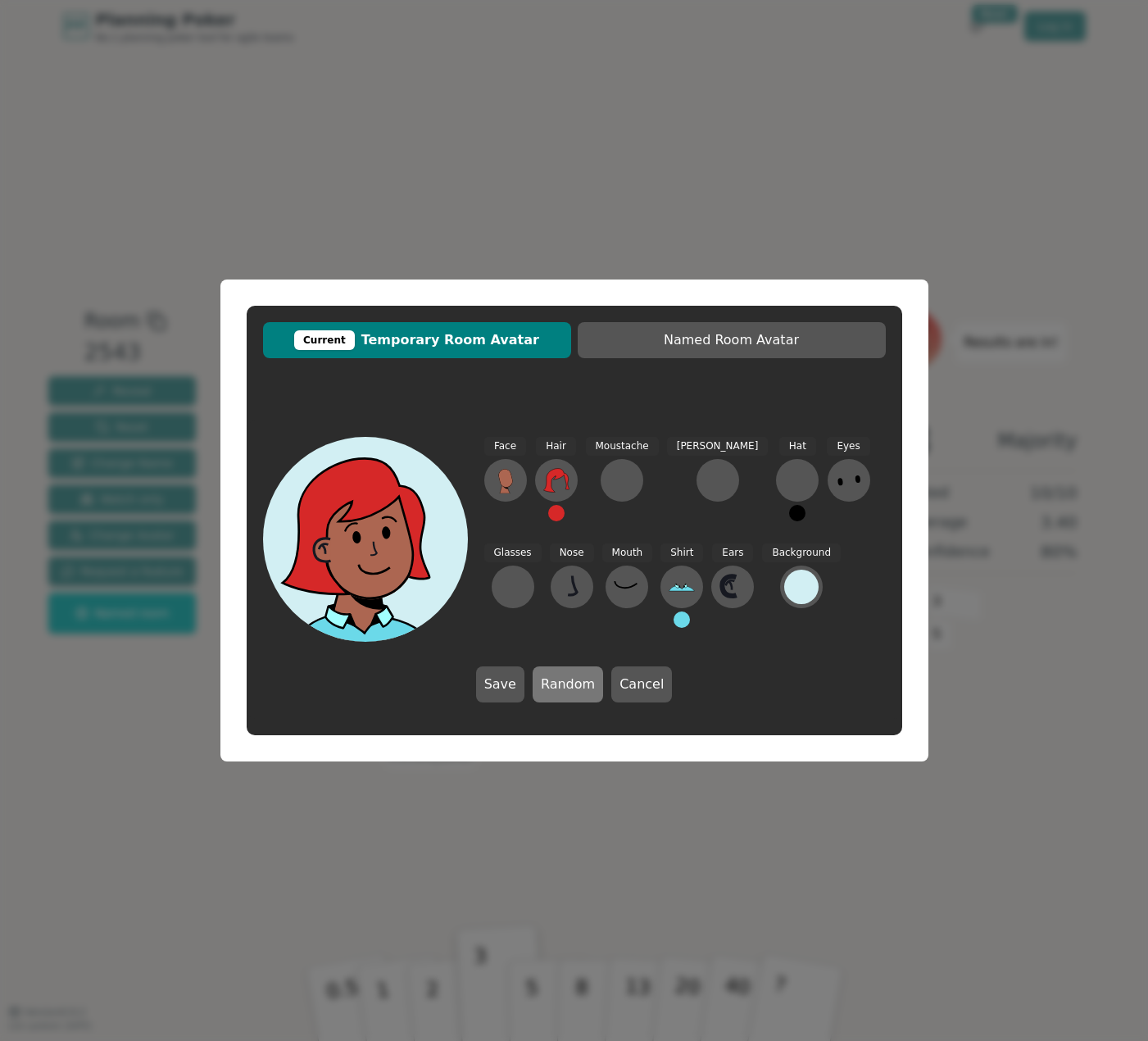
click at [583, 690] on button "Random" at bounding box center [568, 684] width 71 height 36
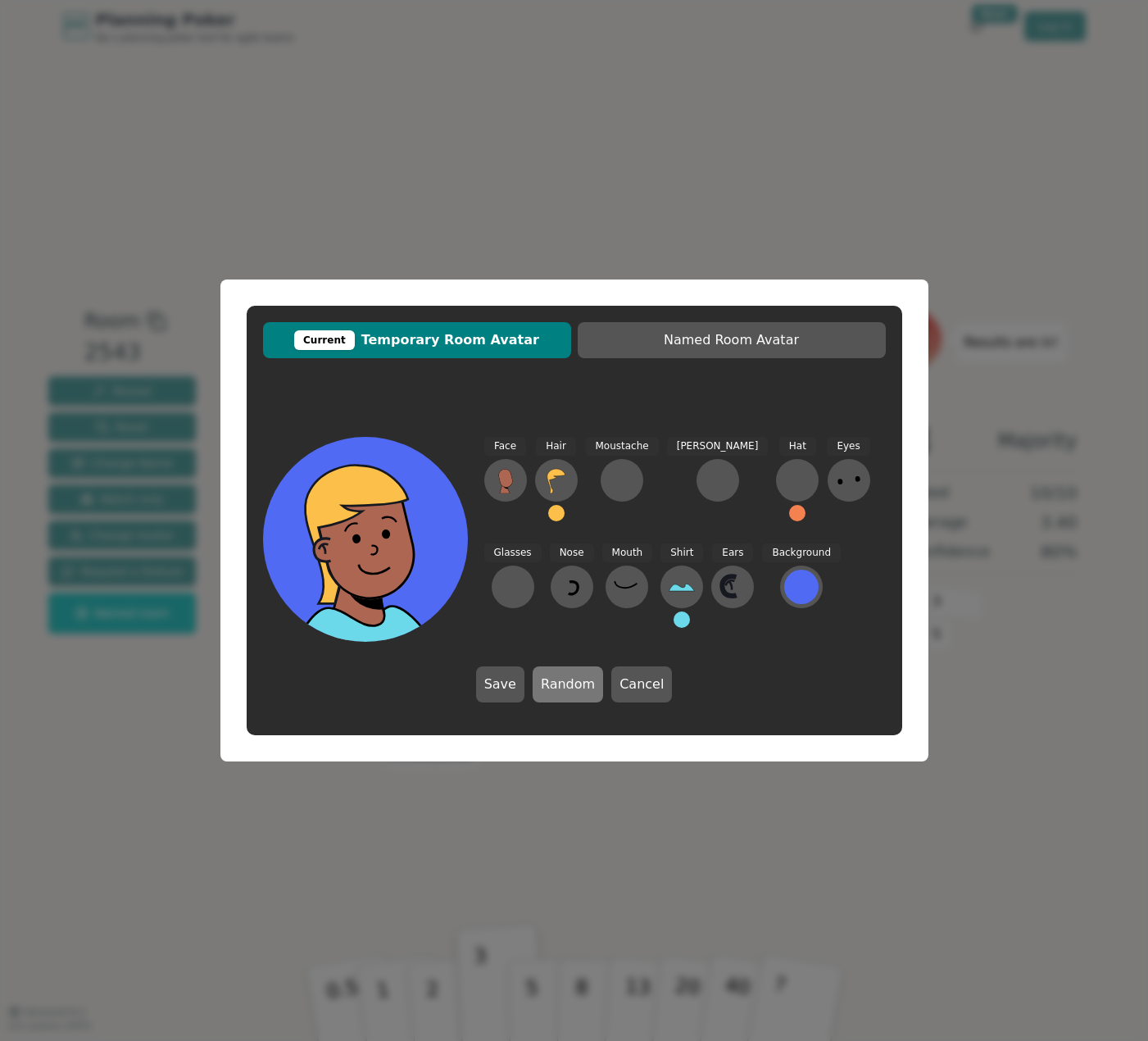
click at [583, 690] on button "Random" at bounding box center [568, 684] width 71 height 36
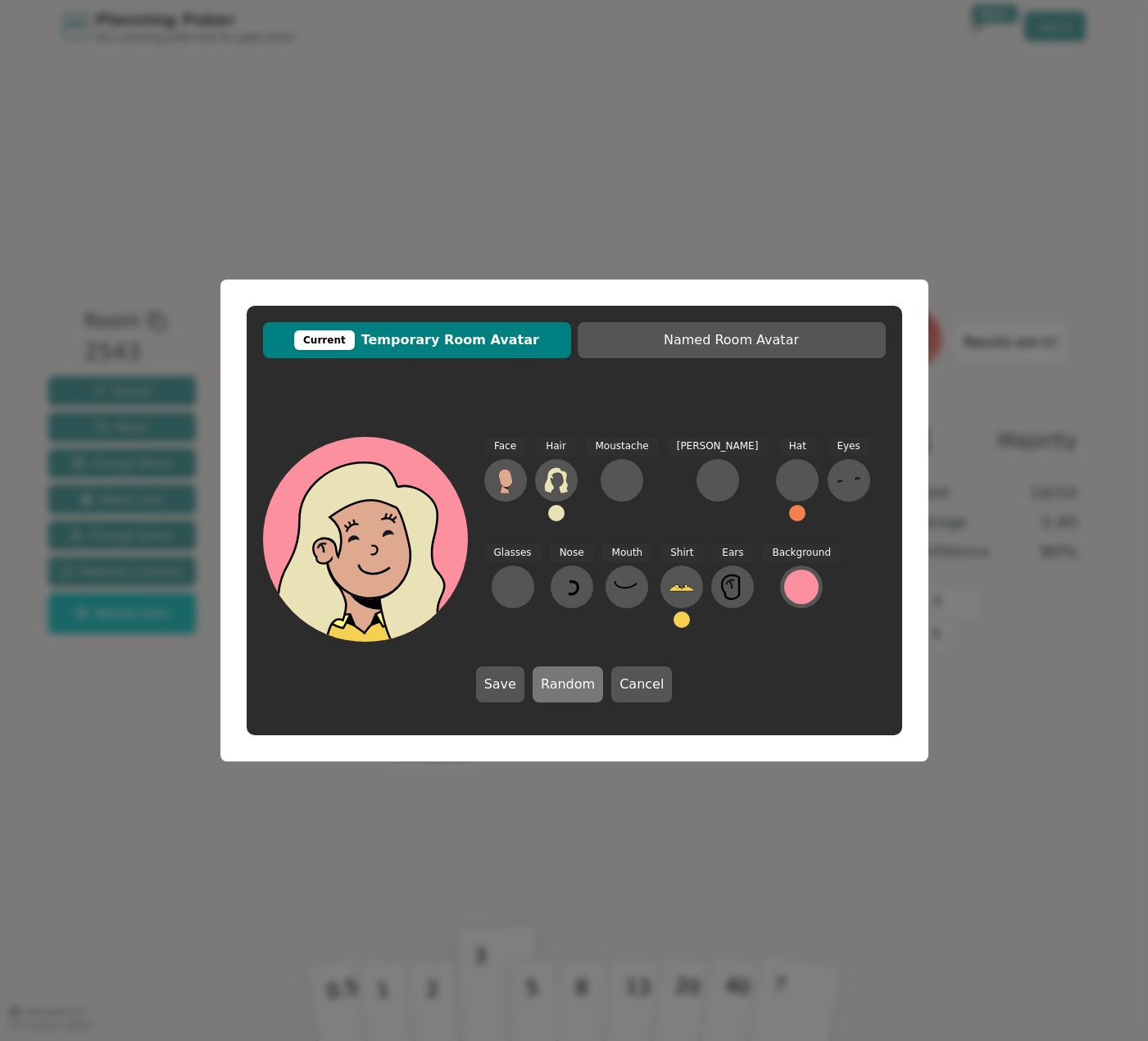
click at [583, 690] on button "Random" at bounding box center [568, 684] width 71 height 36
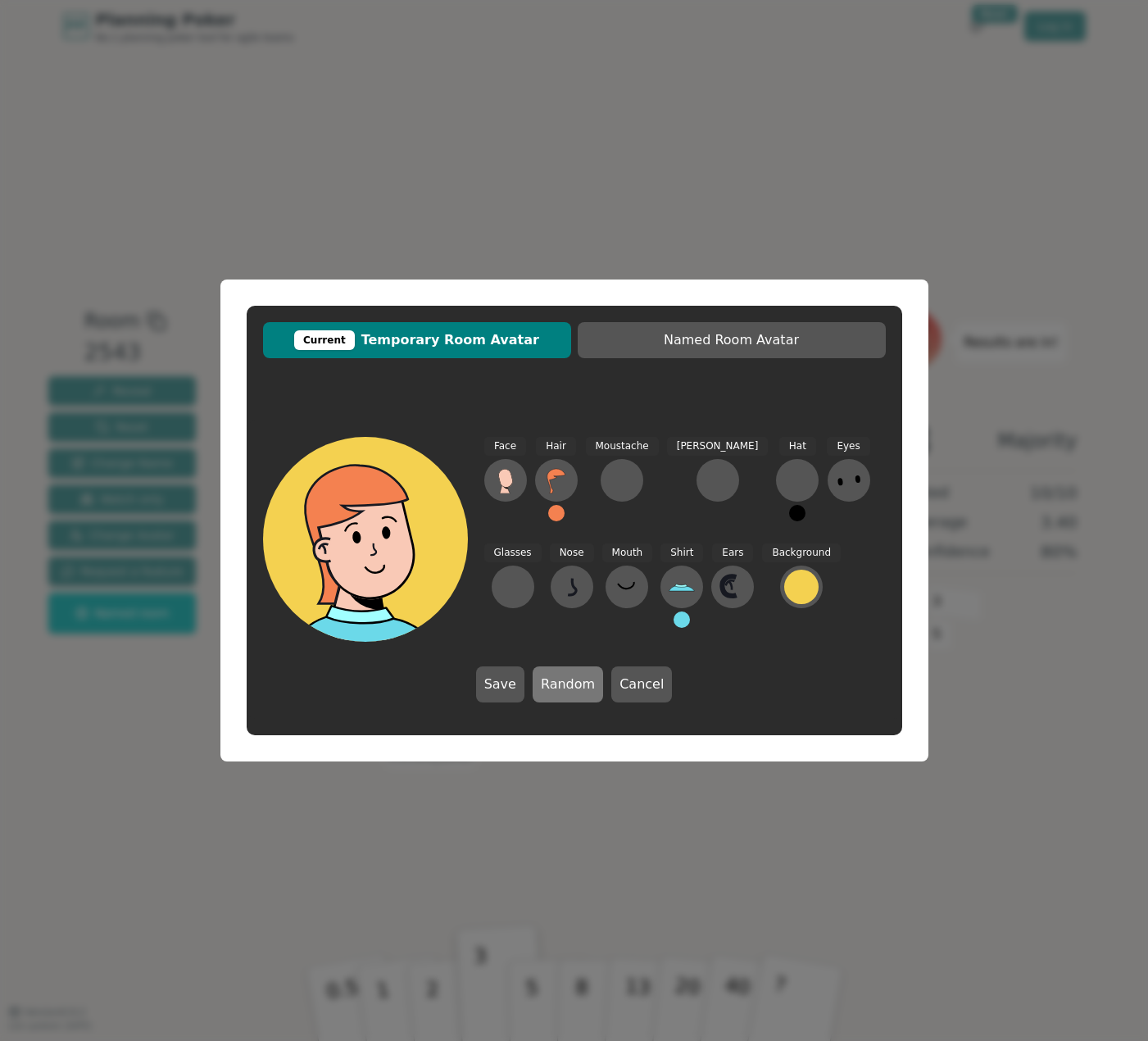
click at [583, 690] on button "Random" at bounding box center [568, 684] width 71 height 36
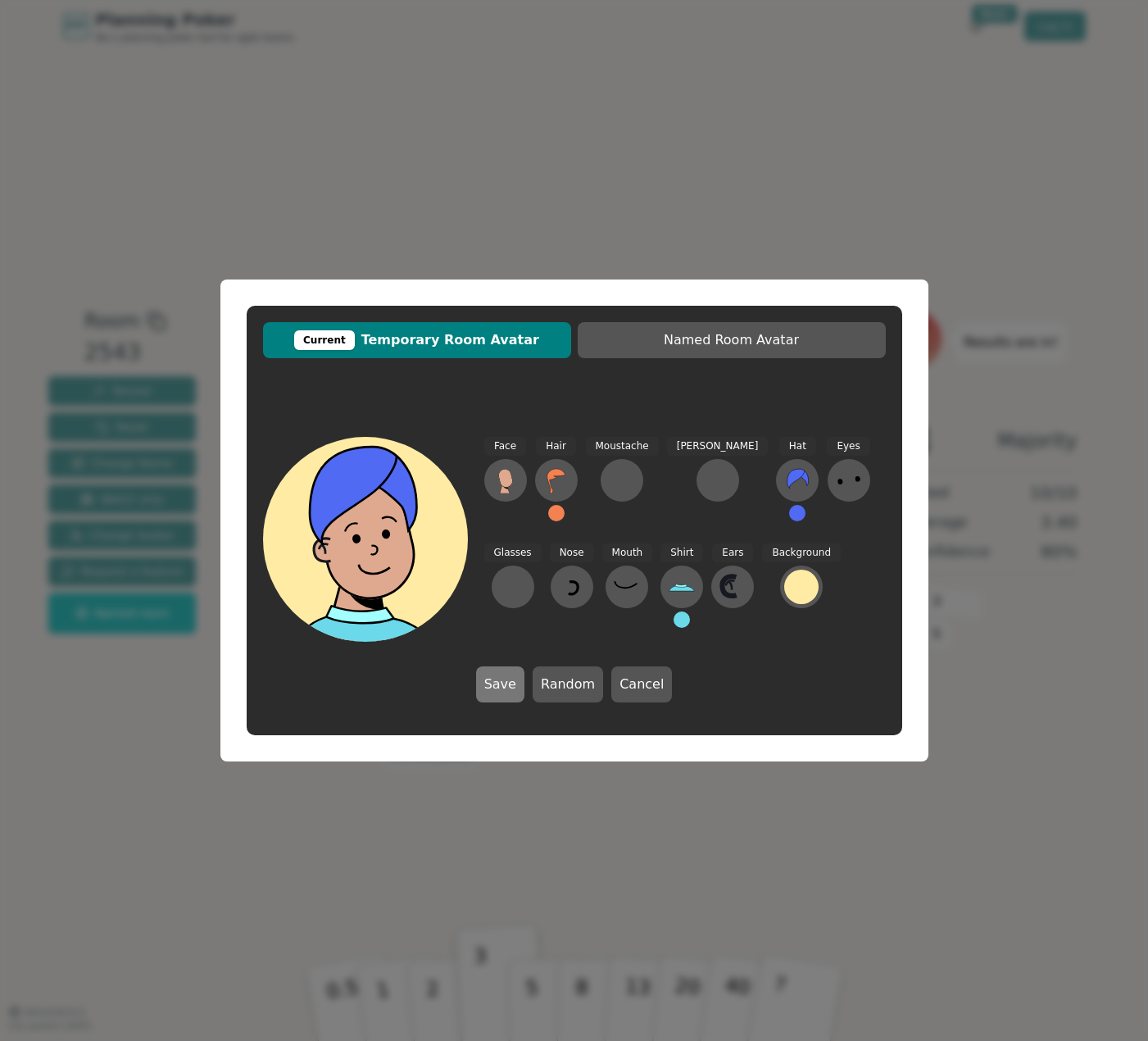
click at [500, 689] on button "Save" at bounding box center [500, 684] width 48 height 36
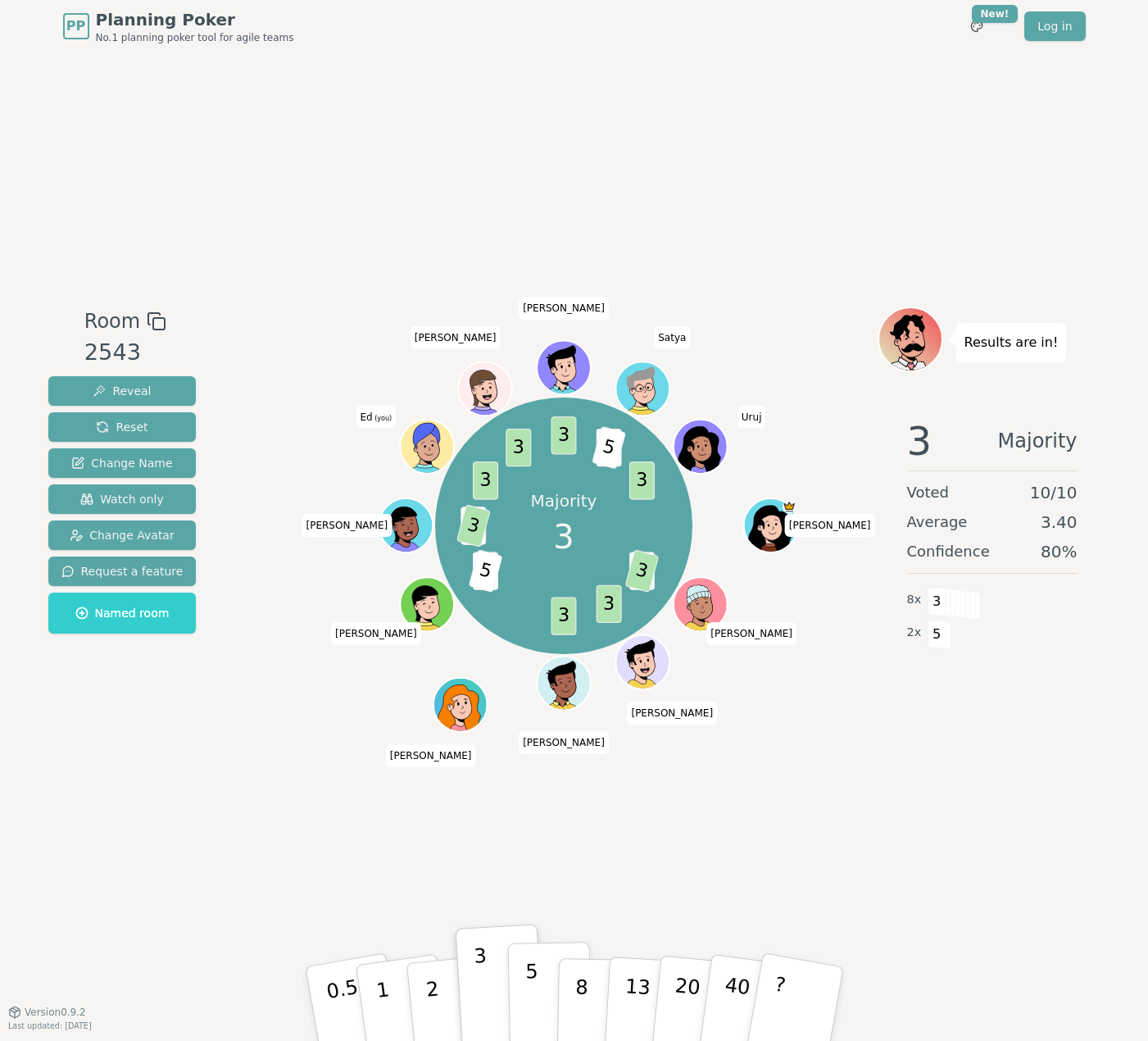
click at [546, 989] on button "5" at bounding box center [549, 1004] width 85 height 125
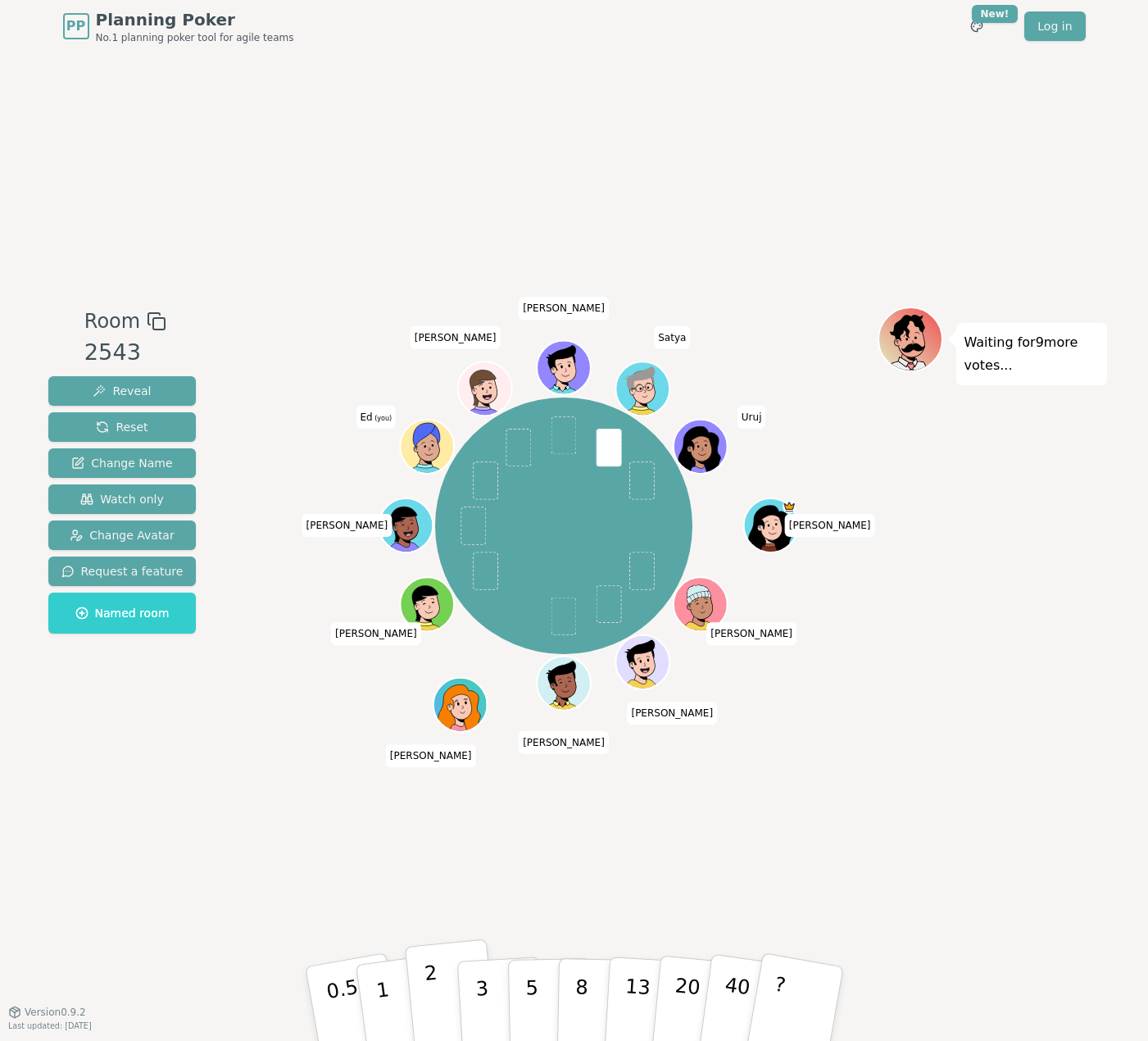
click at [438, 999] on button "2" at bounding box center [451, 1004] width 93 height 131
click at [388, 986] on button "1" at bounding box center [402, 1004] width 97 height 133
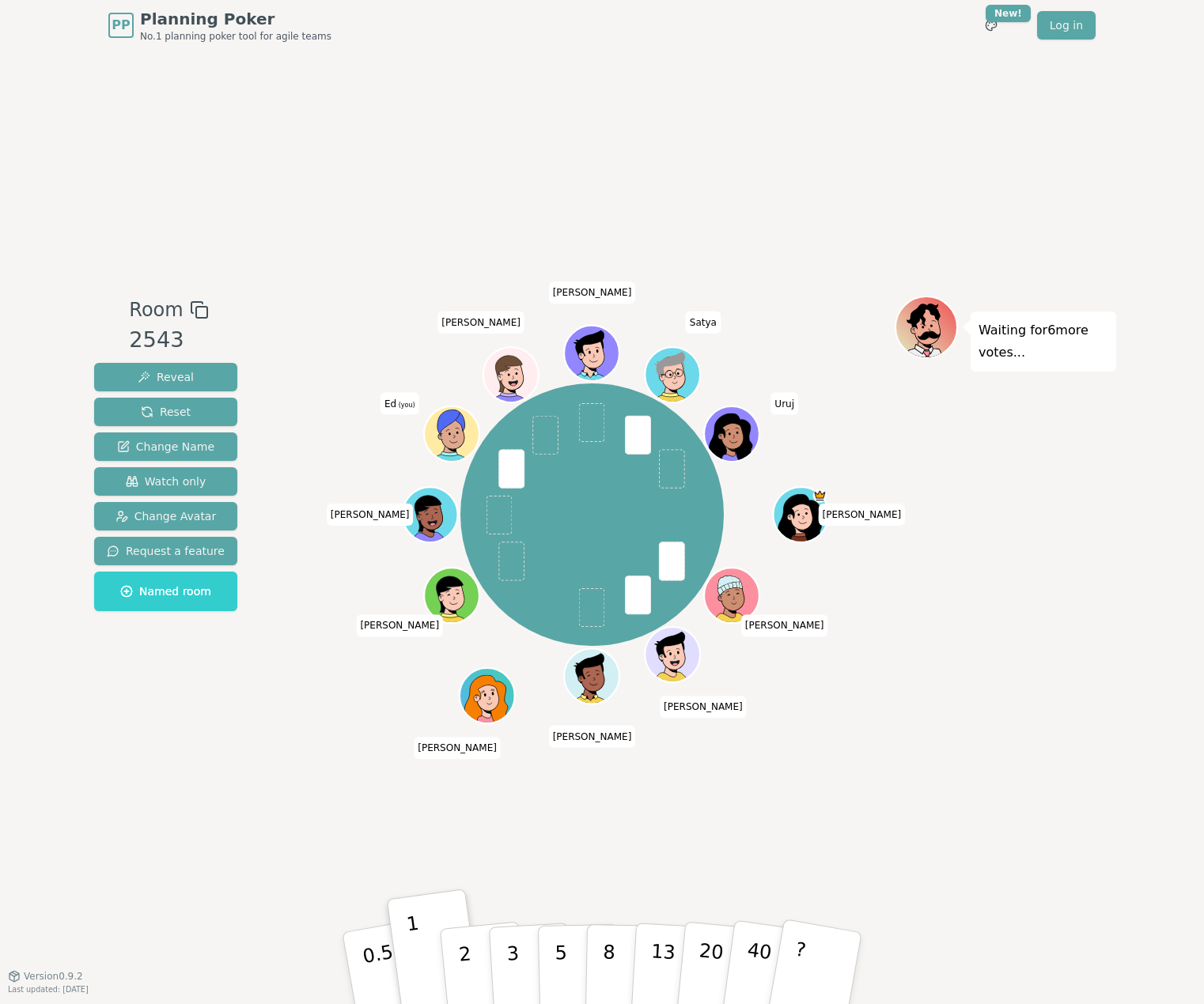
click at [1129, 575] on div "PP Planning Poker No.1 planning poker tool for agile teams Toggle theme New! Lo…" at bounding box center [602, 502] width 1204 height 1004
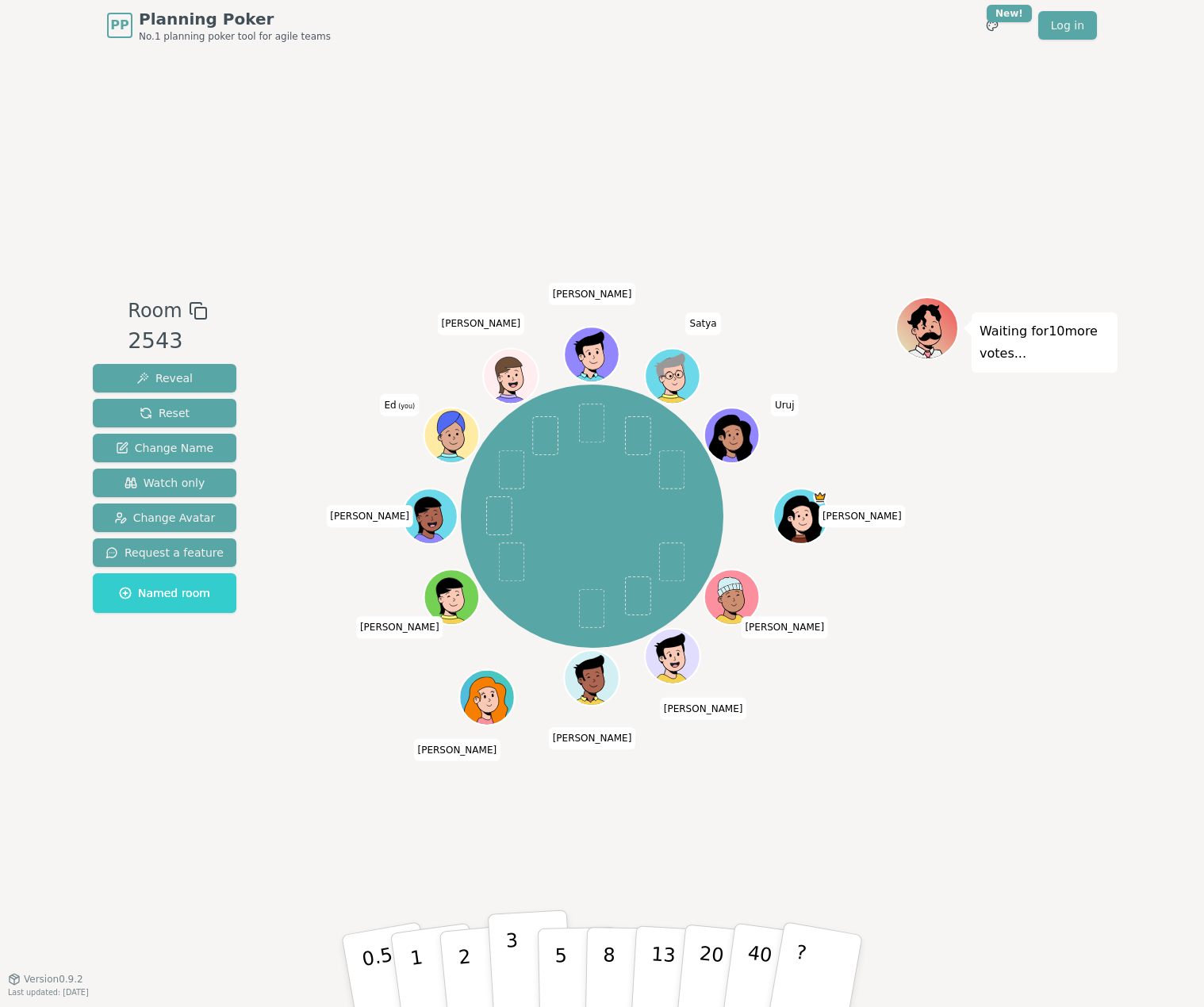
click at [519, 972] on button "3" at bounding box center [530, 972] width 86 height 124
drag, startPoint x: 565, startPoint y: 970, endPoint x: 586, endPoint y: 945, distance: 32.6
click at [565, 970] on p "5" at bounding box center [561, 971] width 14 height 85
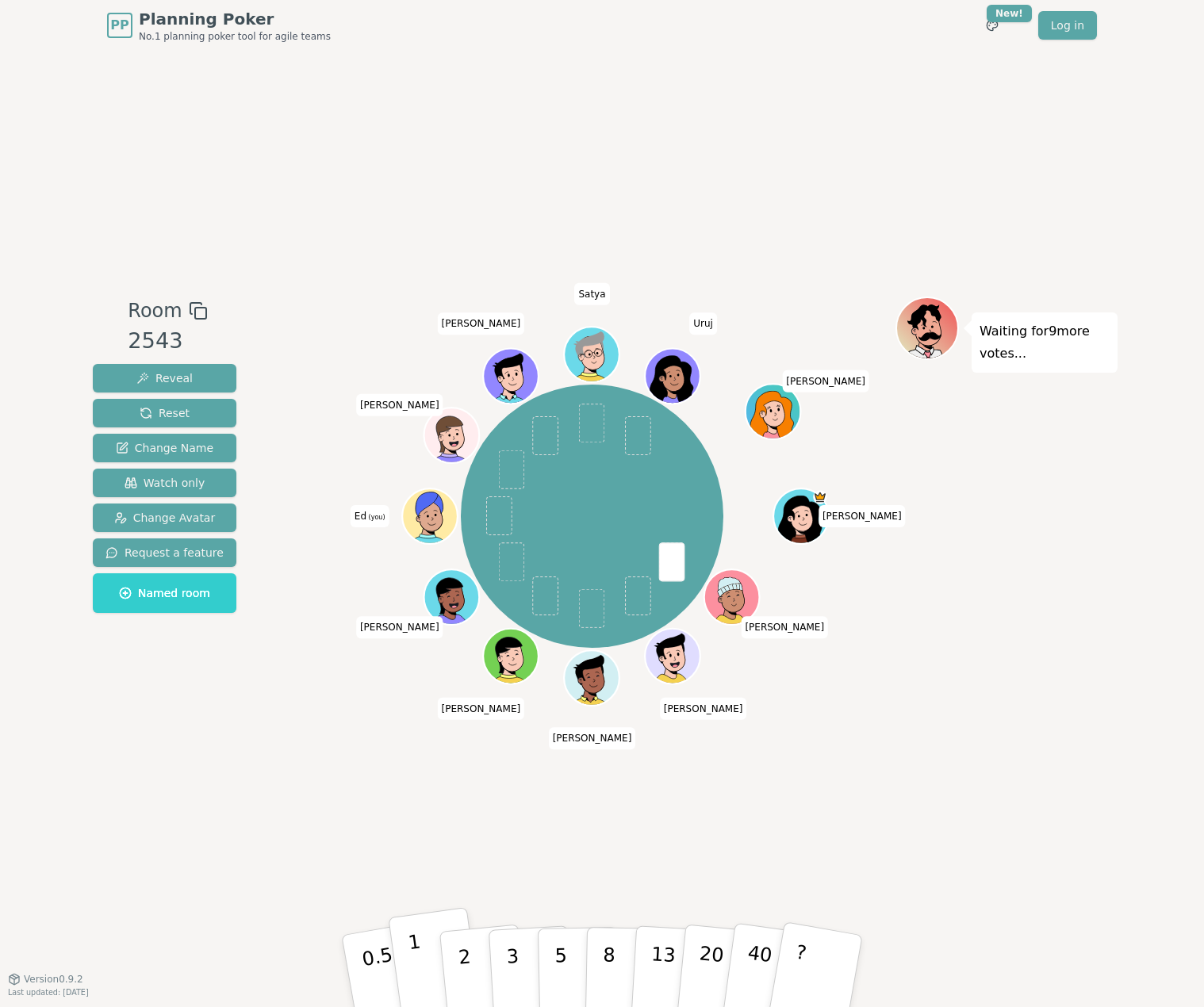
click at [414, 971] on p "1" at bounding box center [419, 972] width 24 height 86
click at [413, 954] on p "1" at bounding box center [419, 972] width 24 height 86
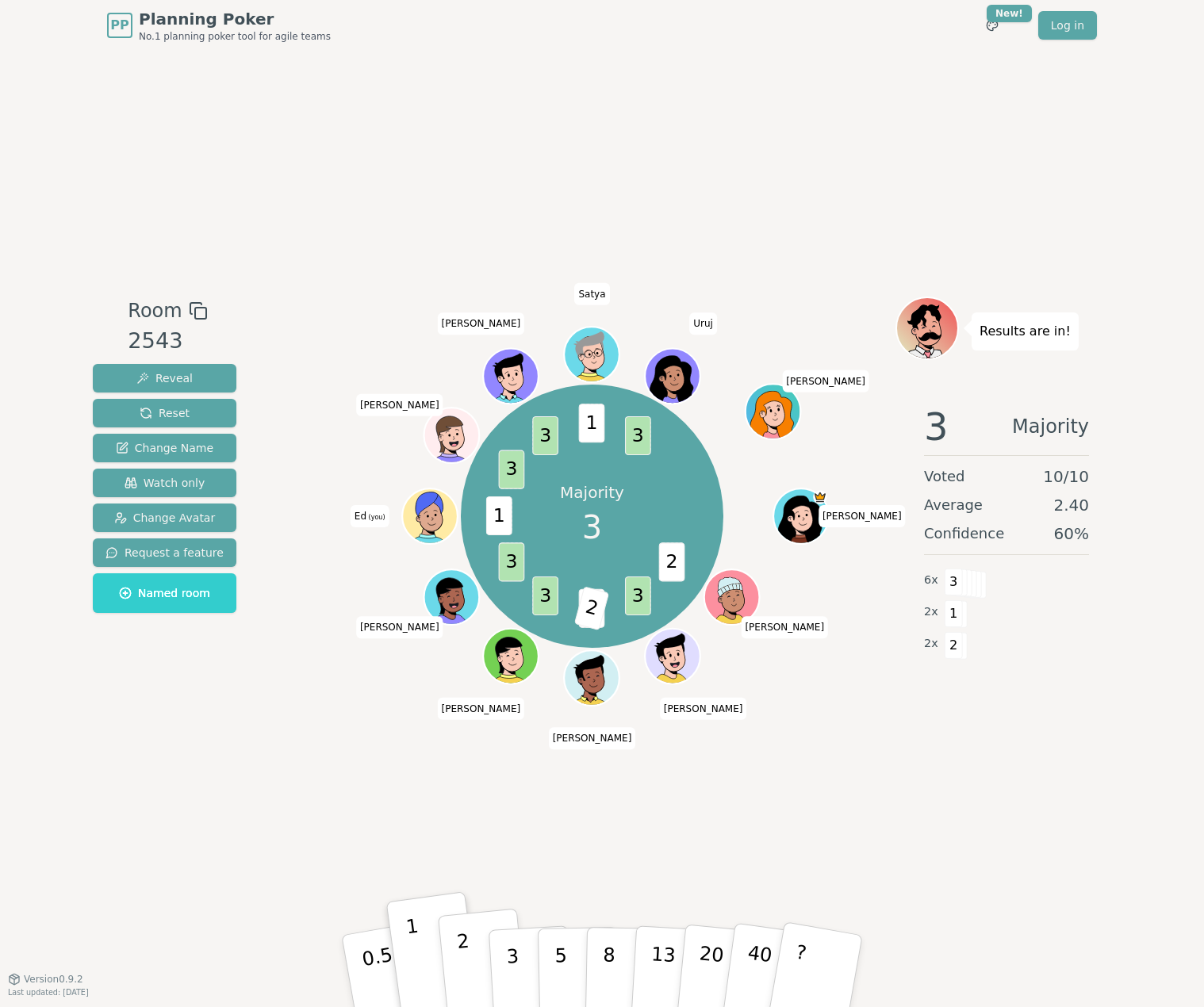
click at [464, 964] on button "2" at bounding box center [483, 972] width 90 height 126
